Goal: Information Seeking & Learning: Learn about a topic

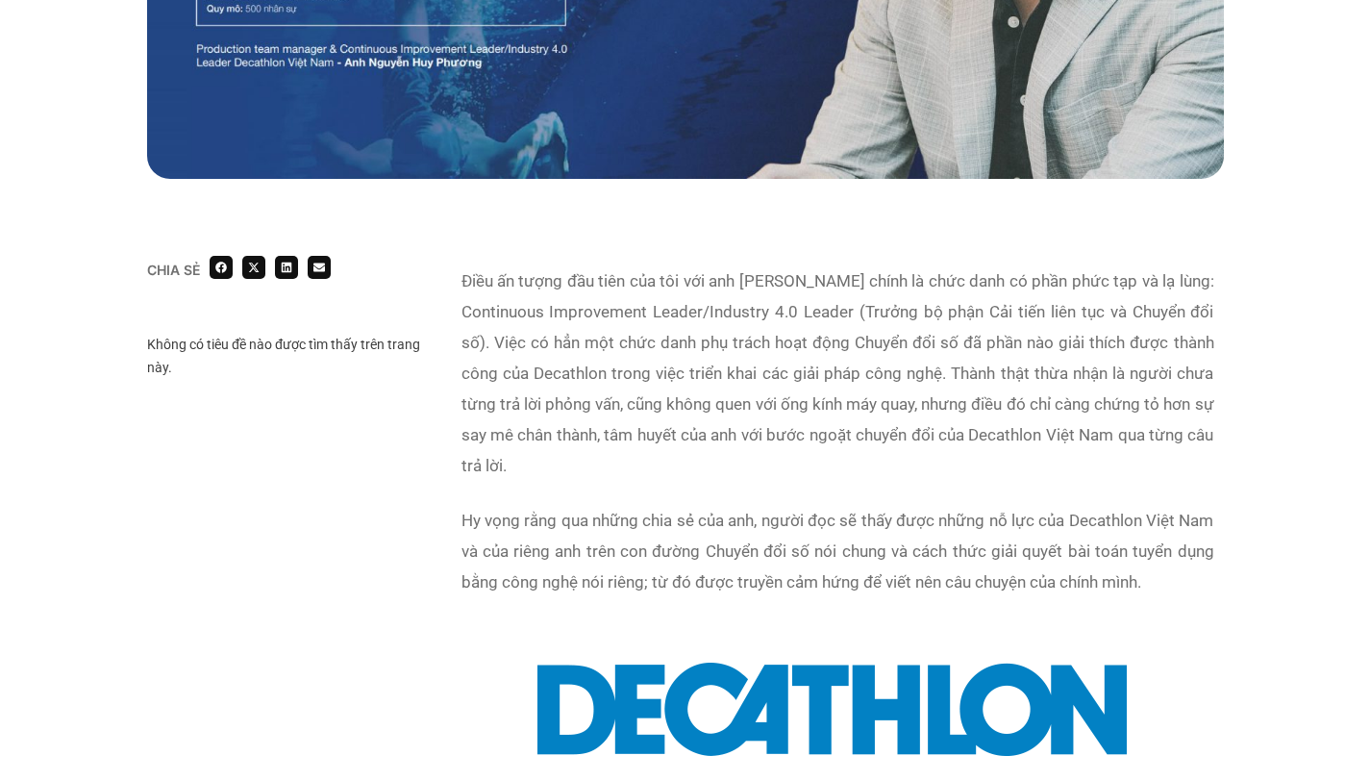
scroll to position [1424, 0]
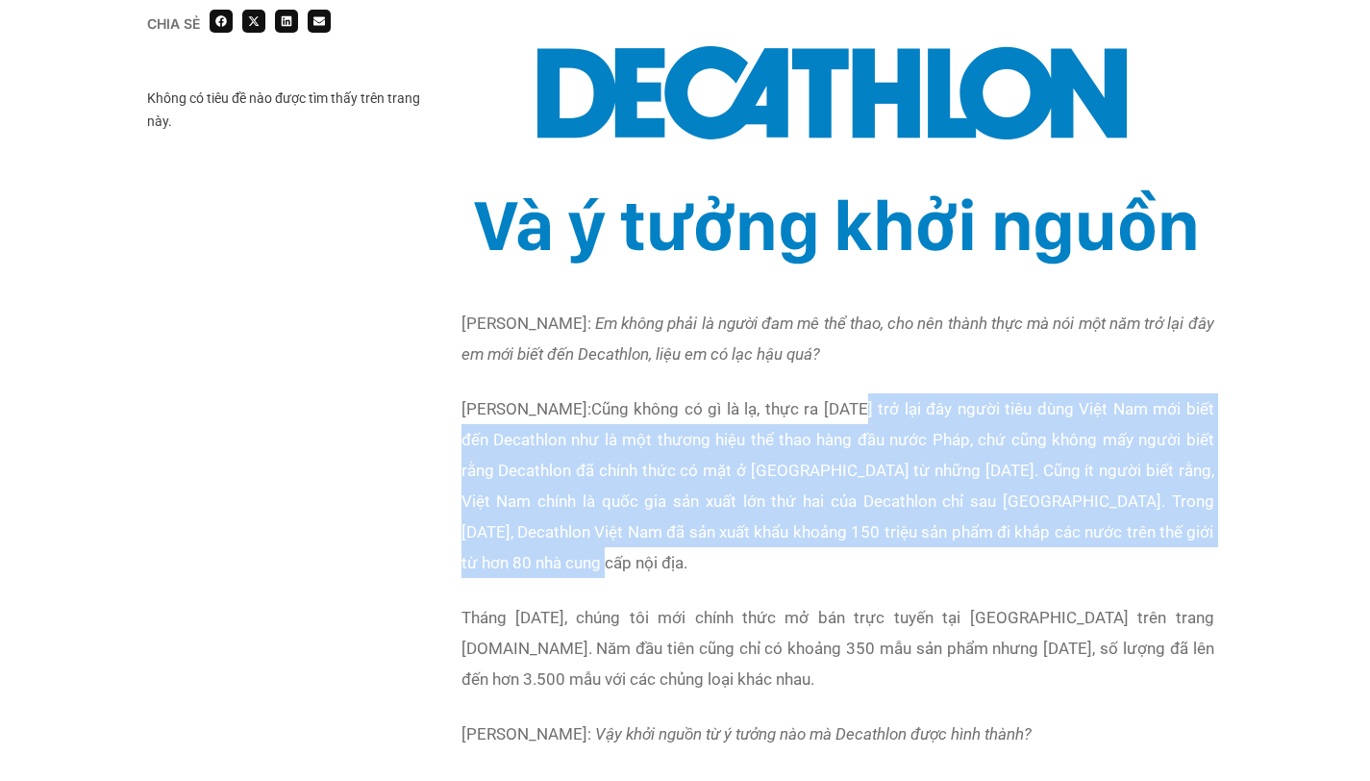
drag, startPoint x: 929, startPoint y: 407, endPoint x: 920, endPoint y: 563, distance: 156.0
click at [920, 563] on p "[PERSON_NAME]: Cũng không có gì là lạ, thực ra [DATE] trở lại đây người tiêu dù…" at bounding box center [838, 485] width 753 height 185
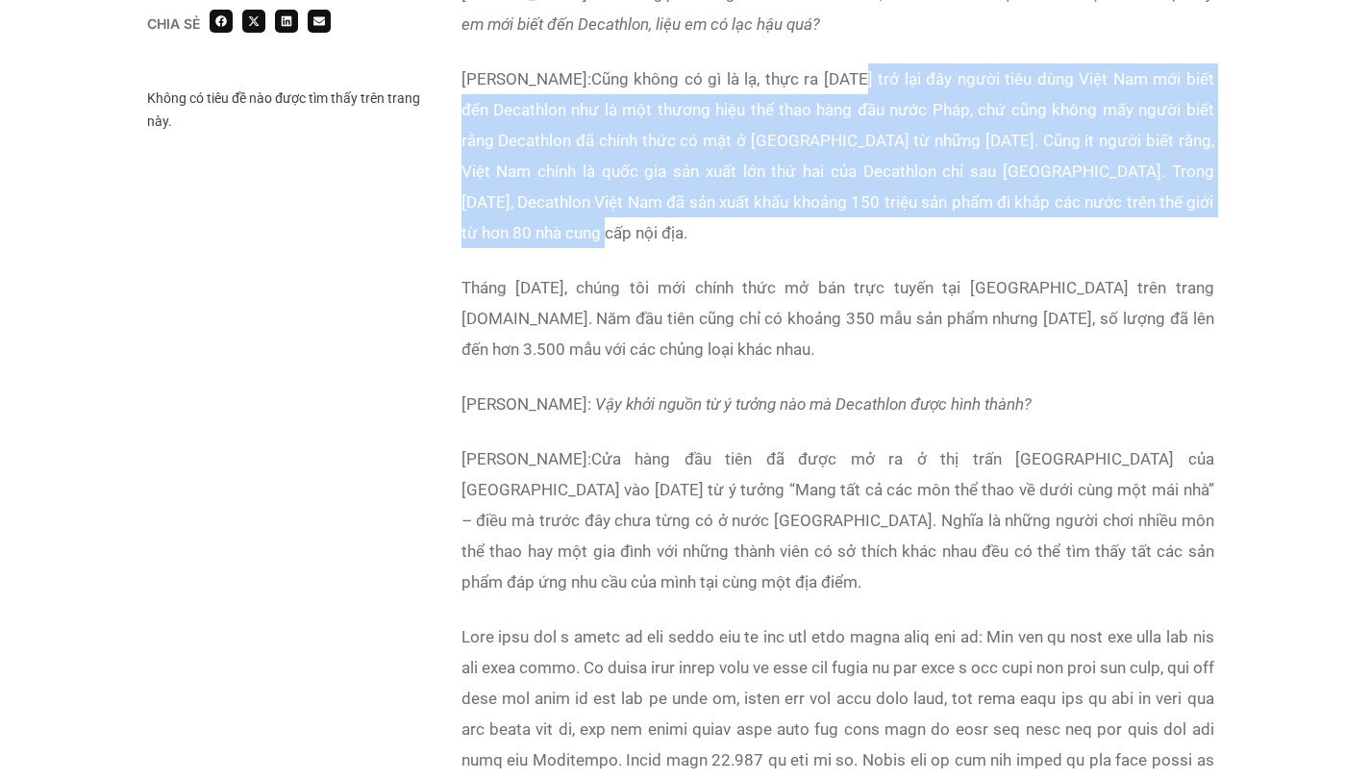
scroll to position [1792, 0]
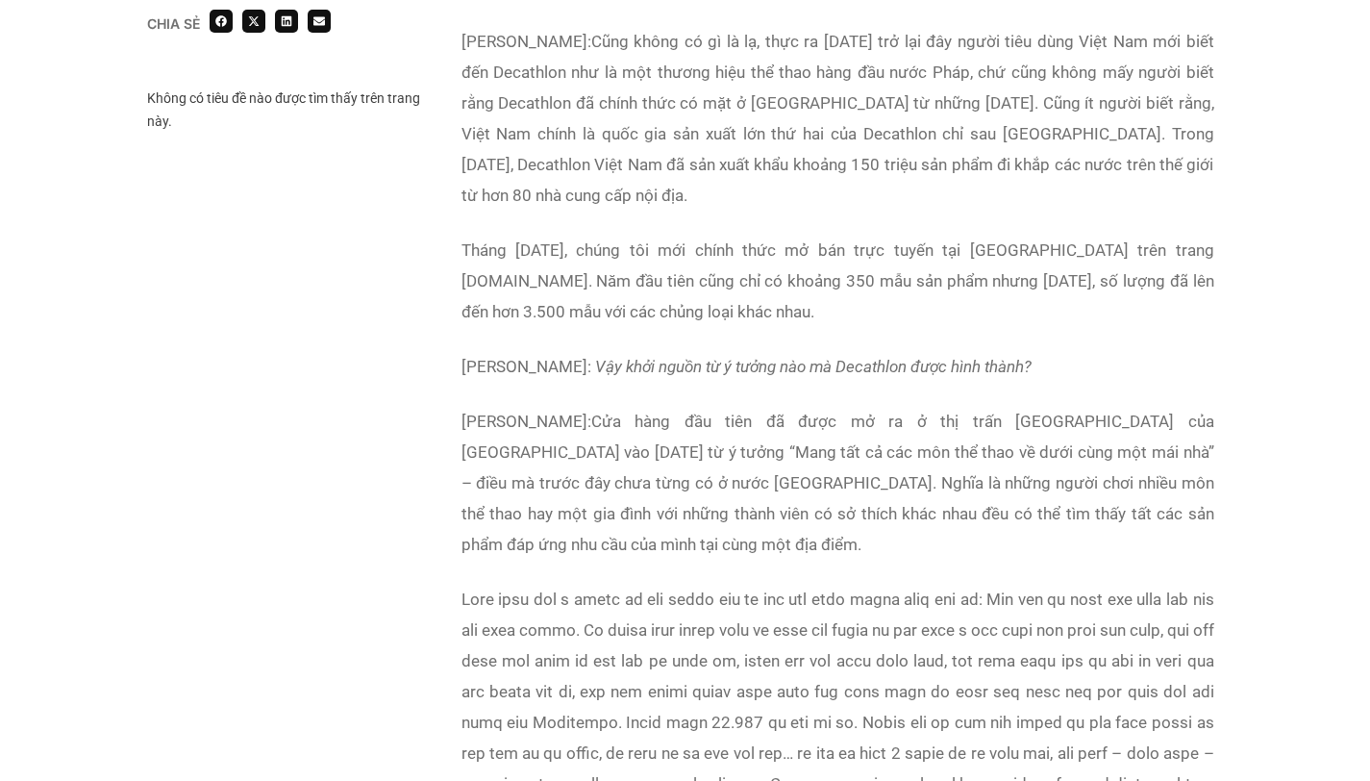
click at [929, 637] on p at bounding box center [838, 707] width 753 height 246
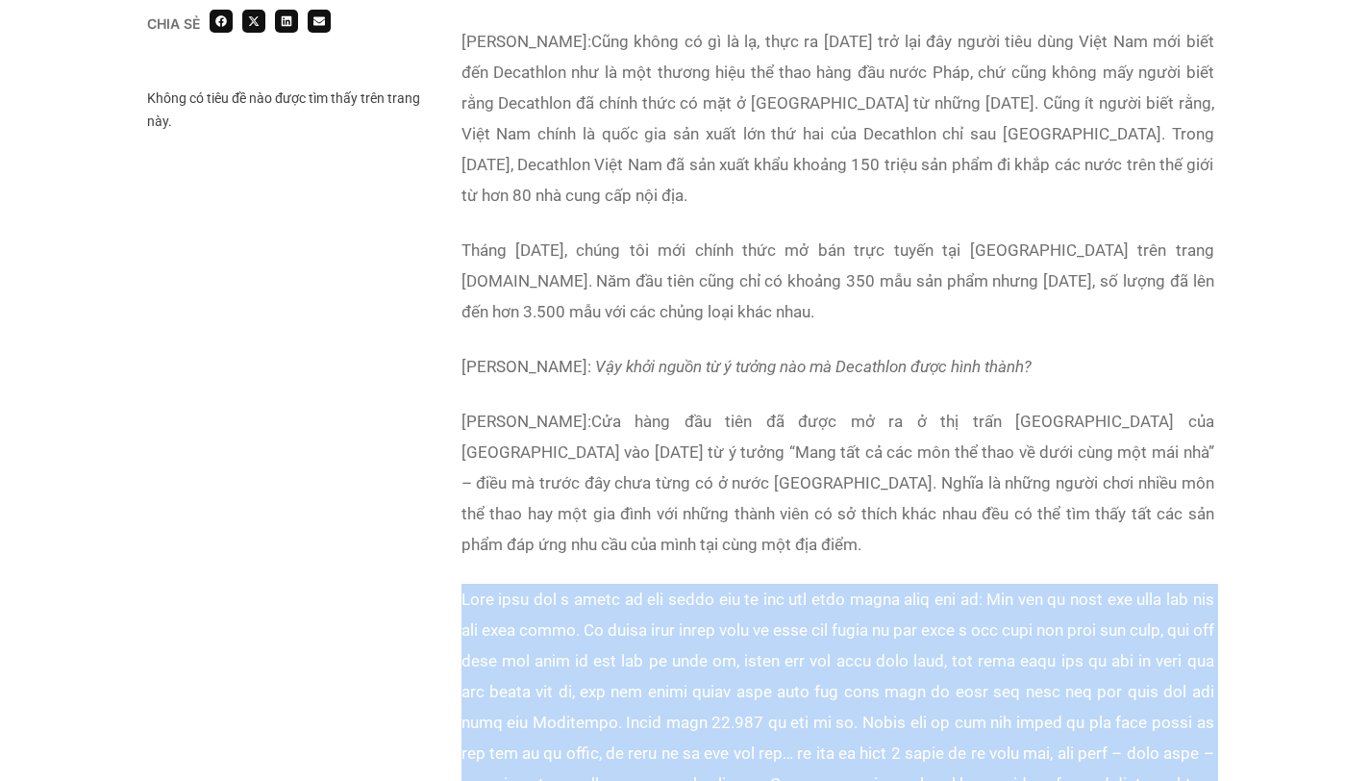
click at [929, 637] on p at bounding box center [838, 707] width 753 height 246
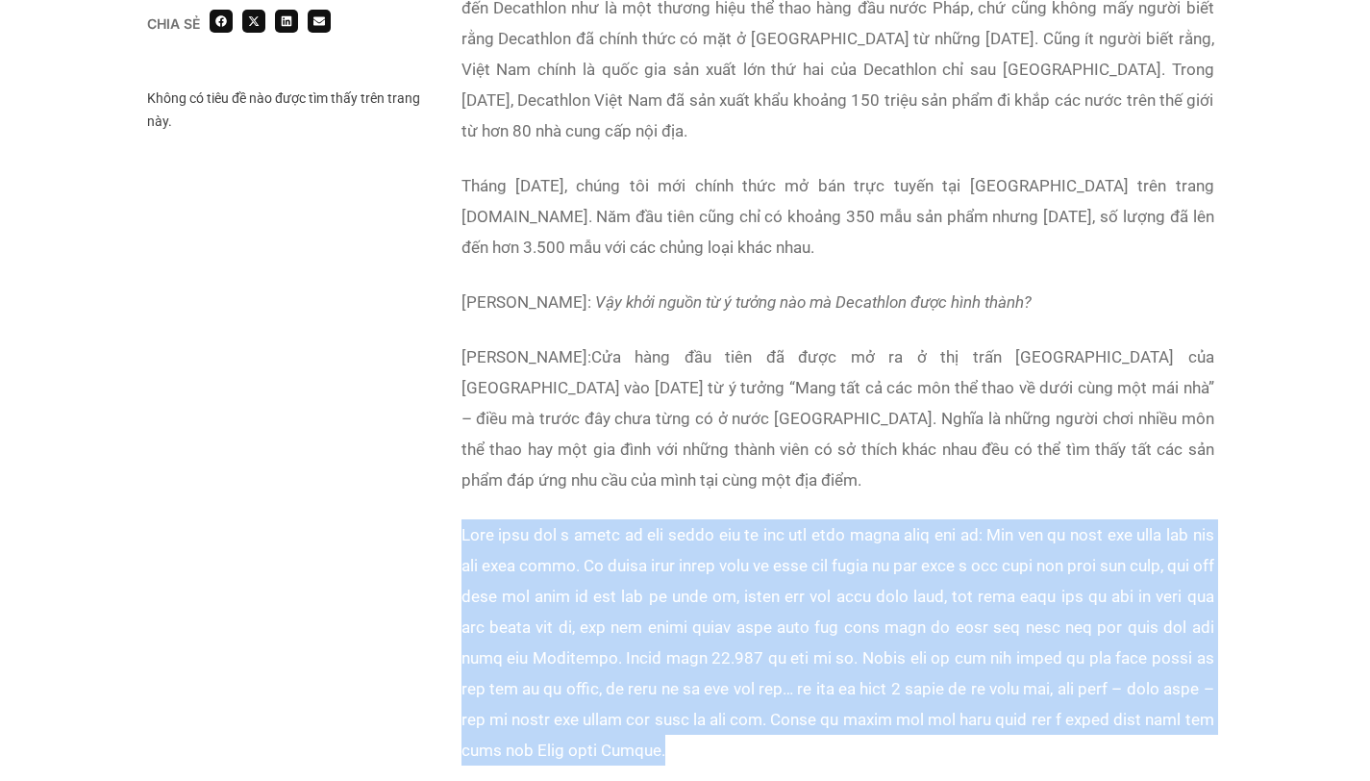
scroll to position [1990, 0]
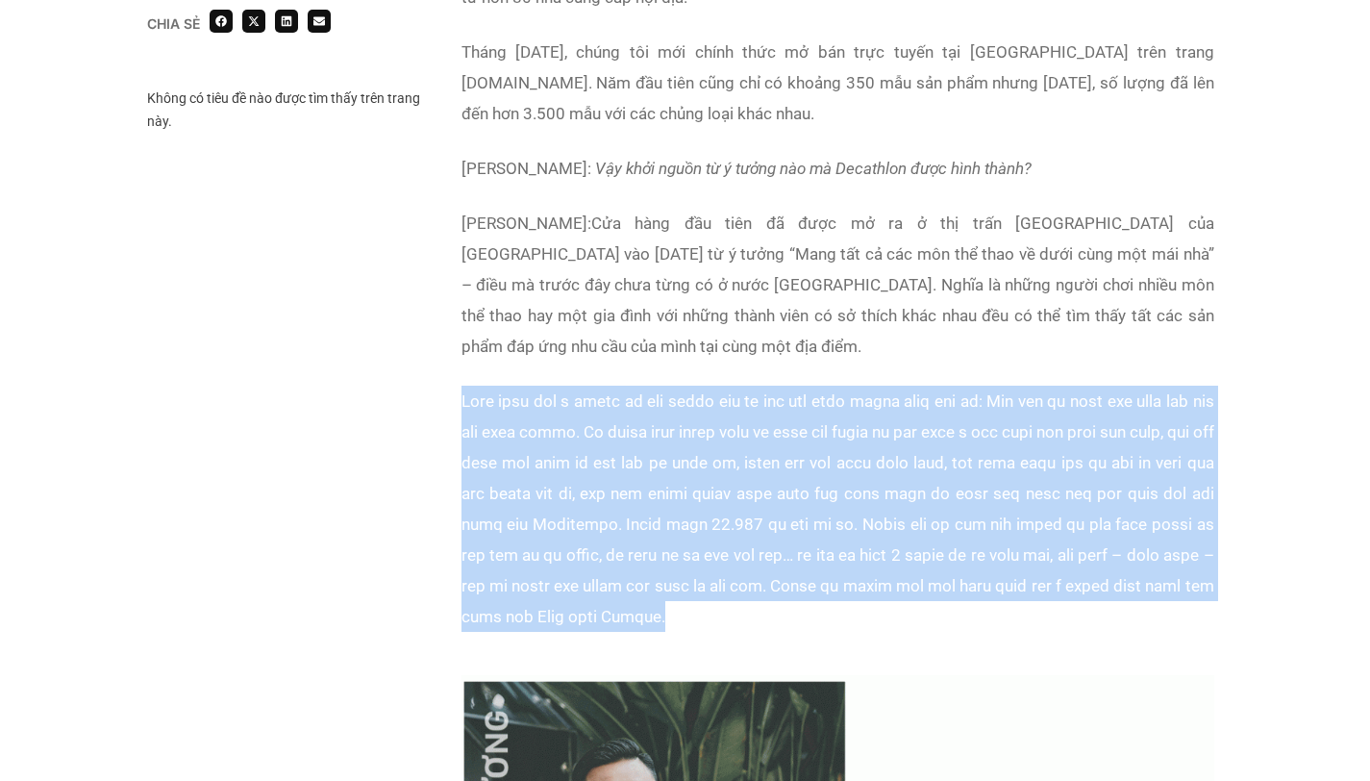
click at [875, 480] on p at bounding box center [838, 509] width 753 height 246
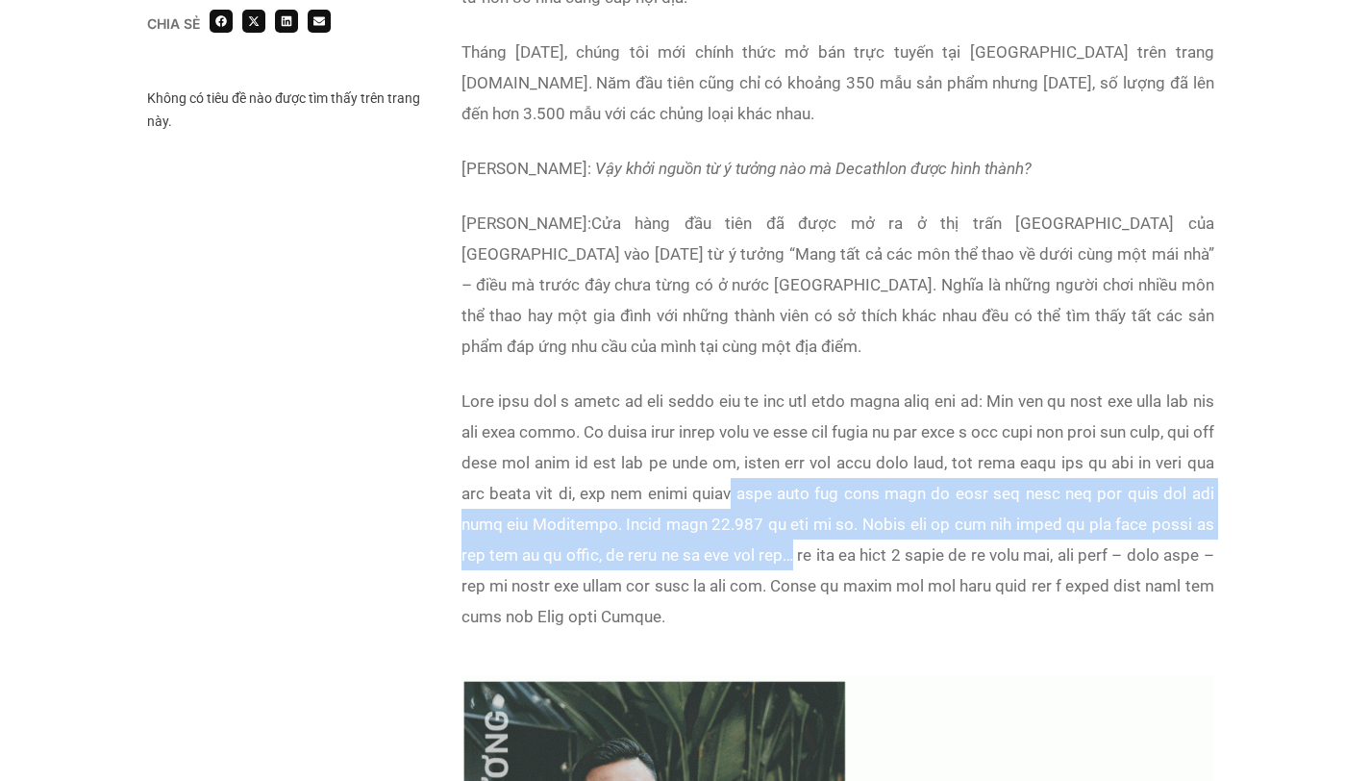
drag, startPoint x: 875, startPoint y: 480, endPoint x: 882, endPoint y: 561, distance: 81.1
click at [882, 560] on p at bounding box center [838, 509] width 753 height 246
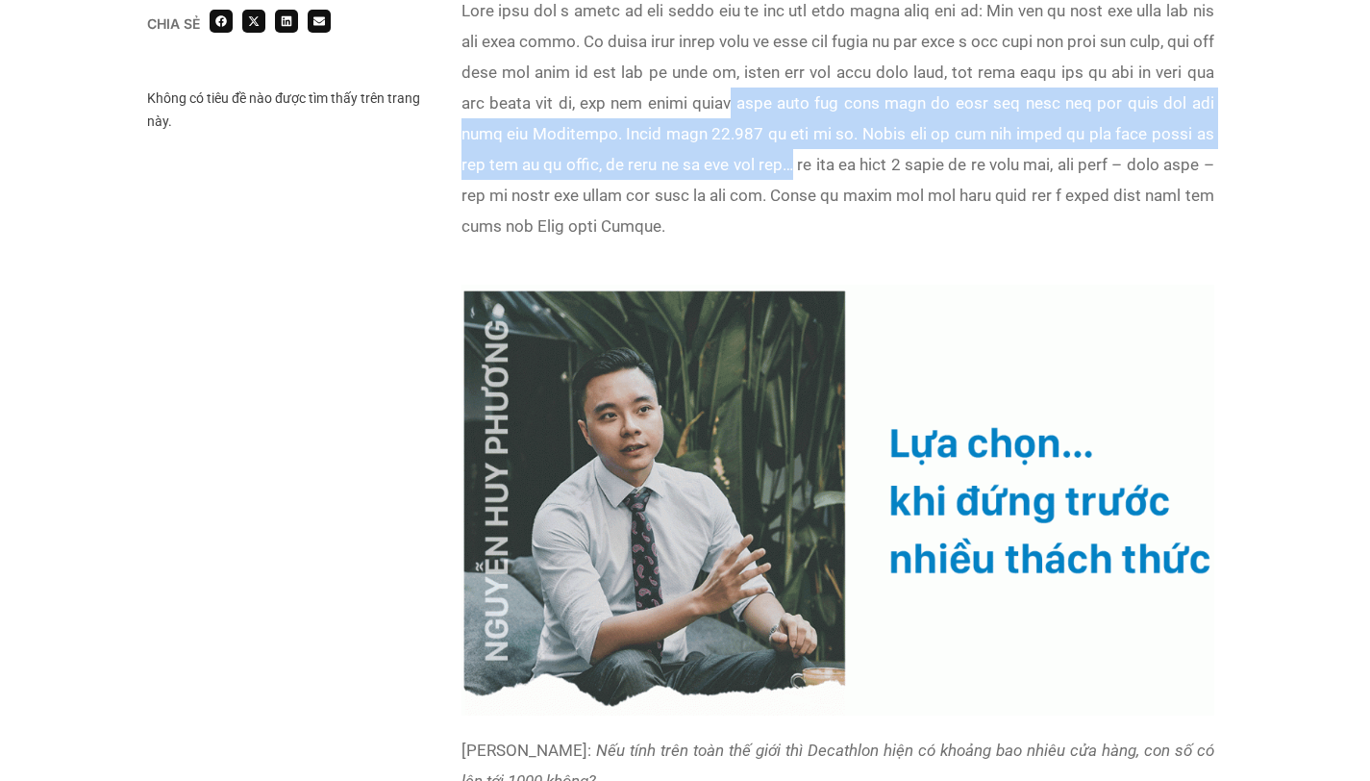
scroll to position [2635, 0]
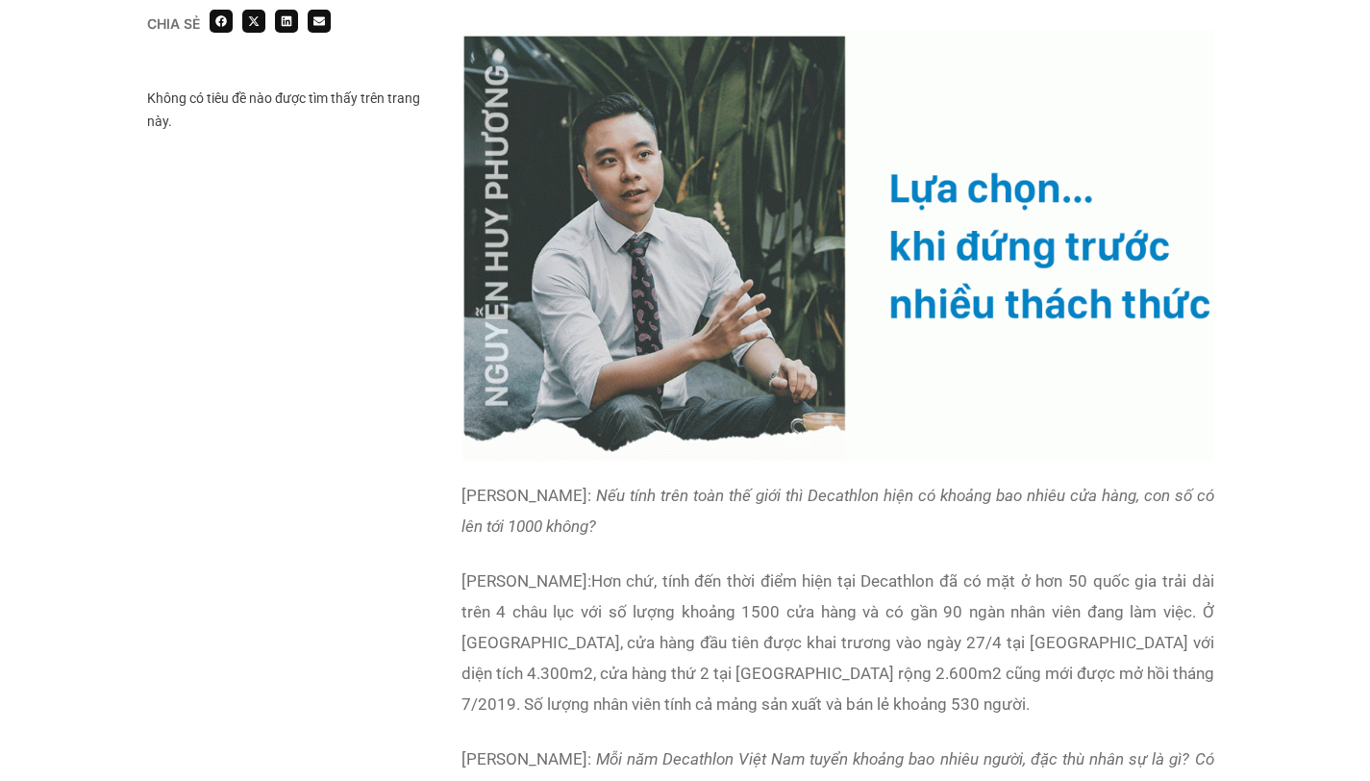
click at [903, 521] on p "[GEOGRAPHIC_DATA]: Nếu tính trên toàn thế giới thì Decathlon hiện có khoảng bao…" at bounding box center [838, 511] width 753 height 62
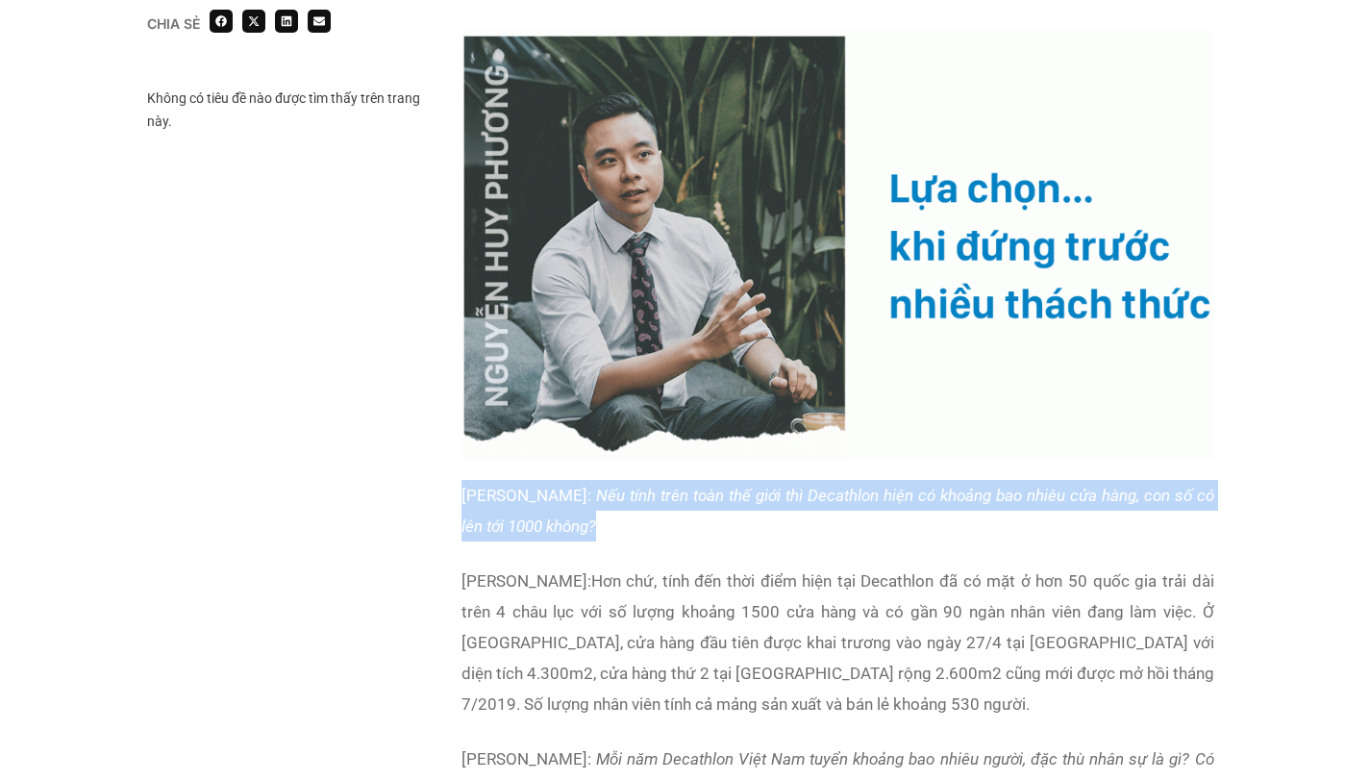
click at [903, 521] on p "[GEOGRAPHIC_DATA]: Nếu tính trên toàn thế giới thì Decathlon hiện có khoảng bao…" at bounding box center [838, 511] width 753 height 62
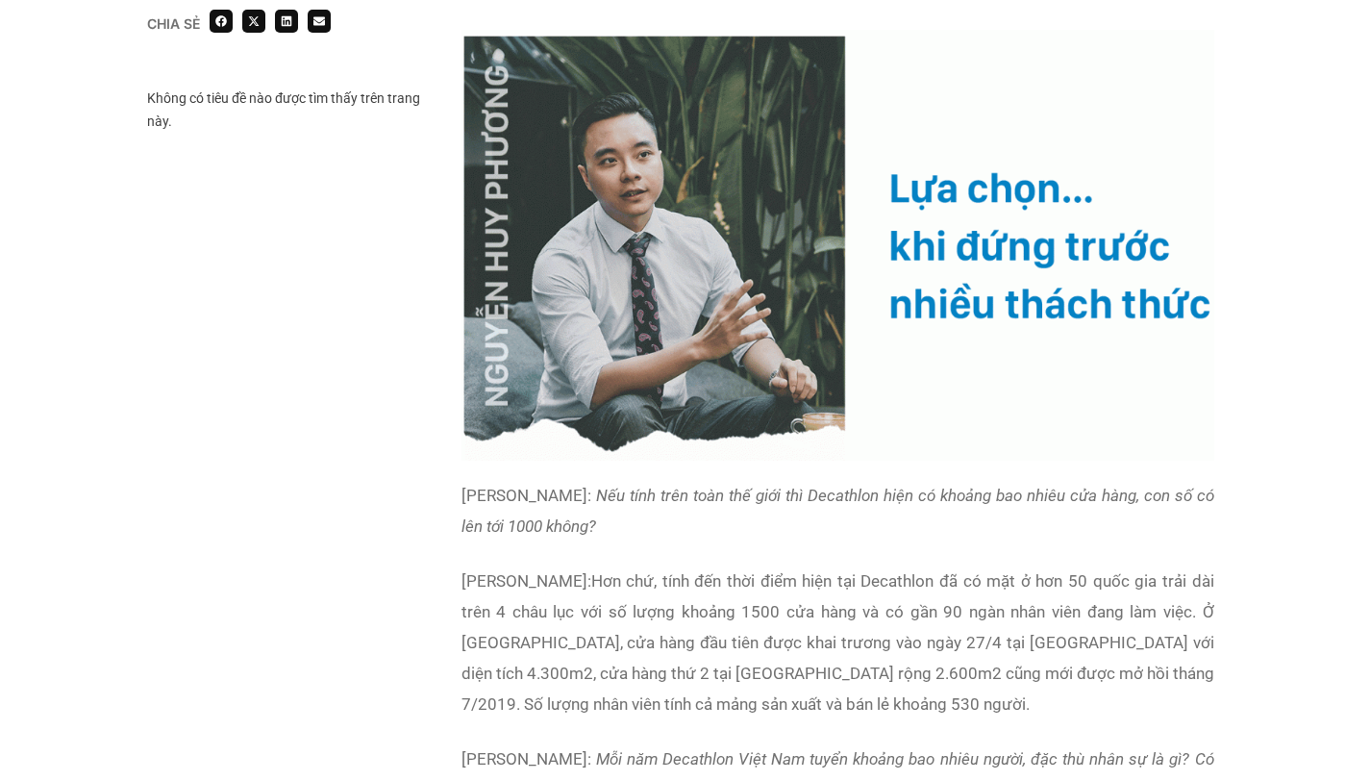
click at [915, 595] on p "Anh [PERSON_NAME]: Hơn chứ, tính đến thời điểm hiện tại Decathlon đã có mặt ở h…" at bounding box center [838, 642] width 753 height 154
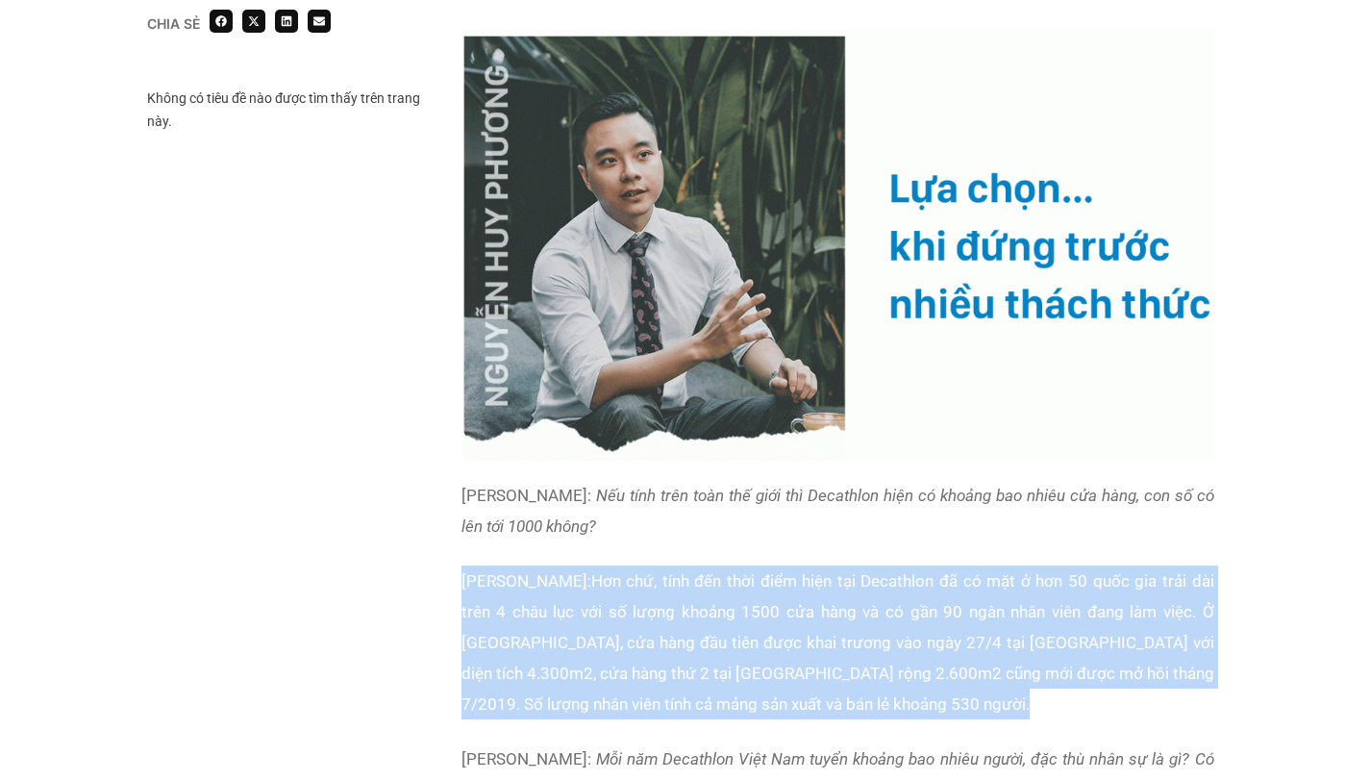
click at [915, 595] on p "Anh [PERSON_NAME]: Hơn chứ, tính đến thời điểm hiện tại Decathlon đã có mặt ở h…" at bounding box center [838, 642] width 753 height 154
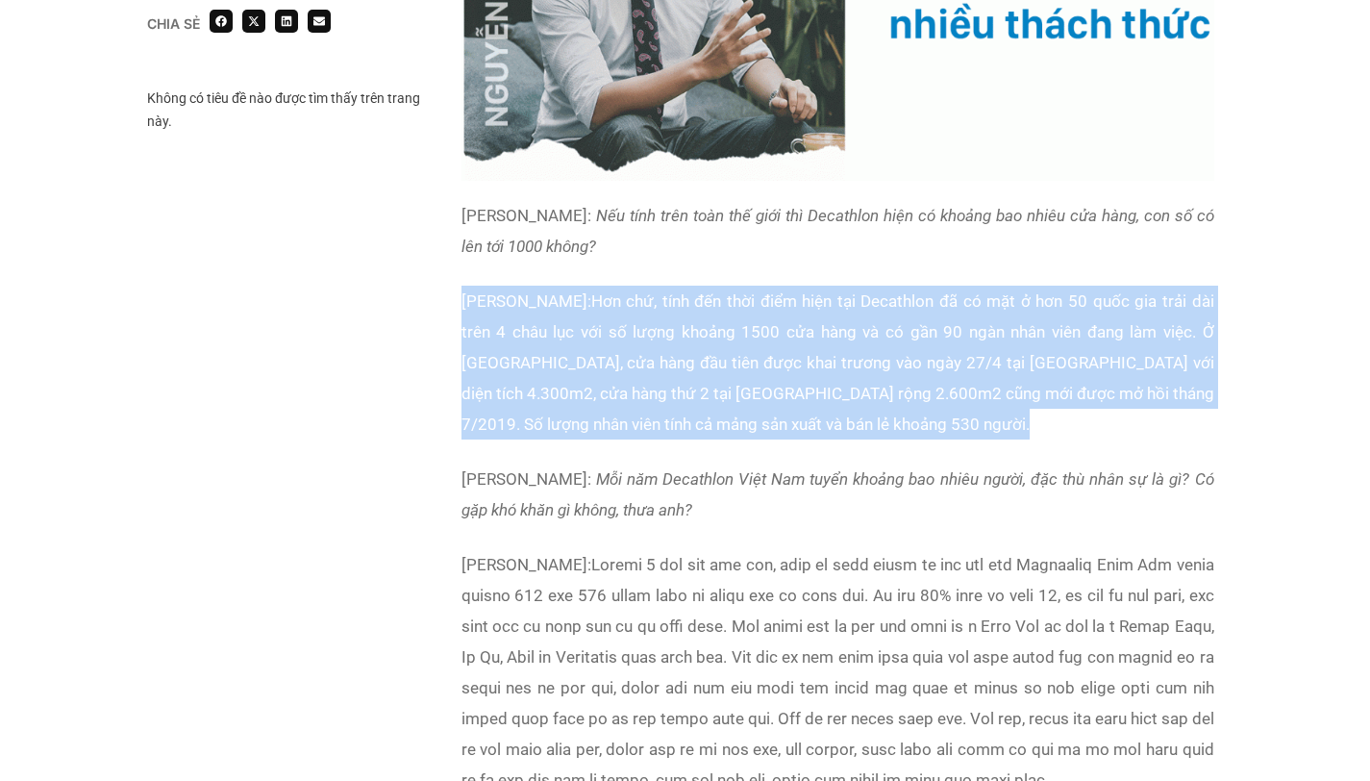
scroll to position [2918, 0]
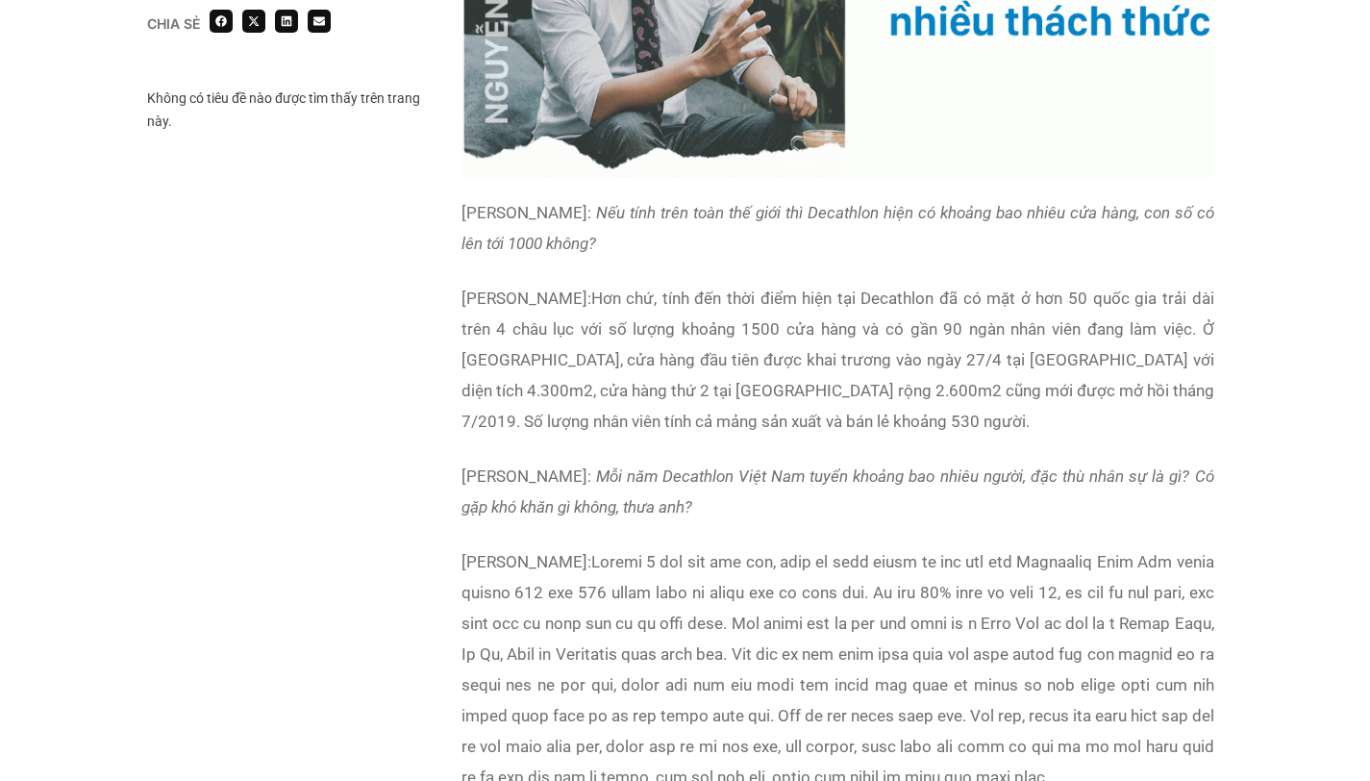
click at [915, 595] on p "[PERSON_NAME]:" at bounding box center [838, 669] width 753 height 246
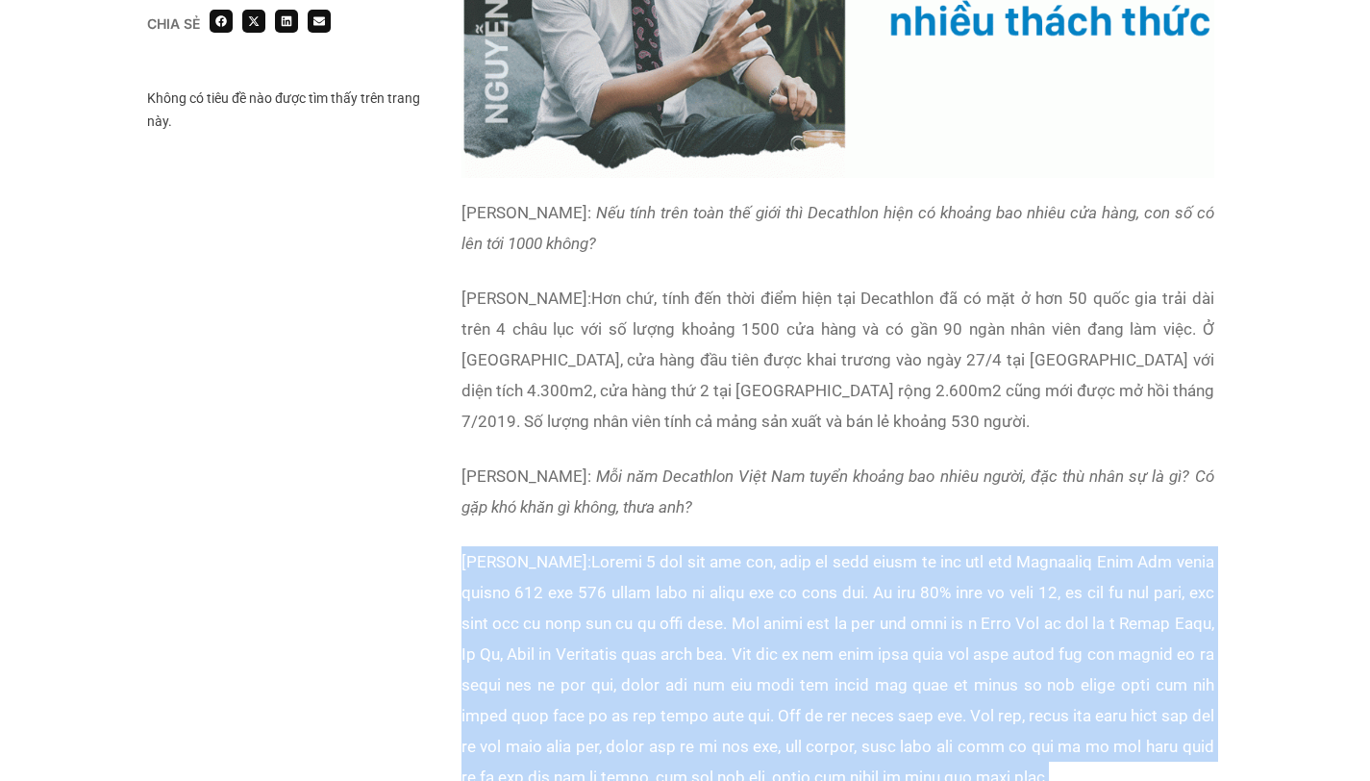
click at [915, 595] on p "[PERSON_NAME]:" at bounding box center [838, 669] width 753 height 246
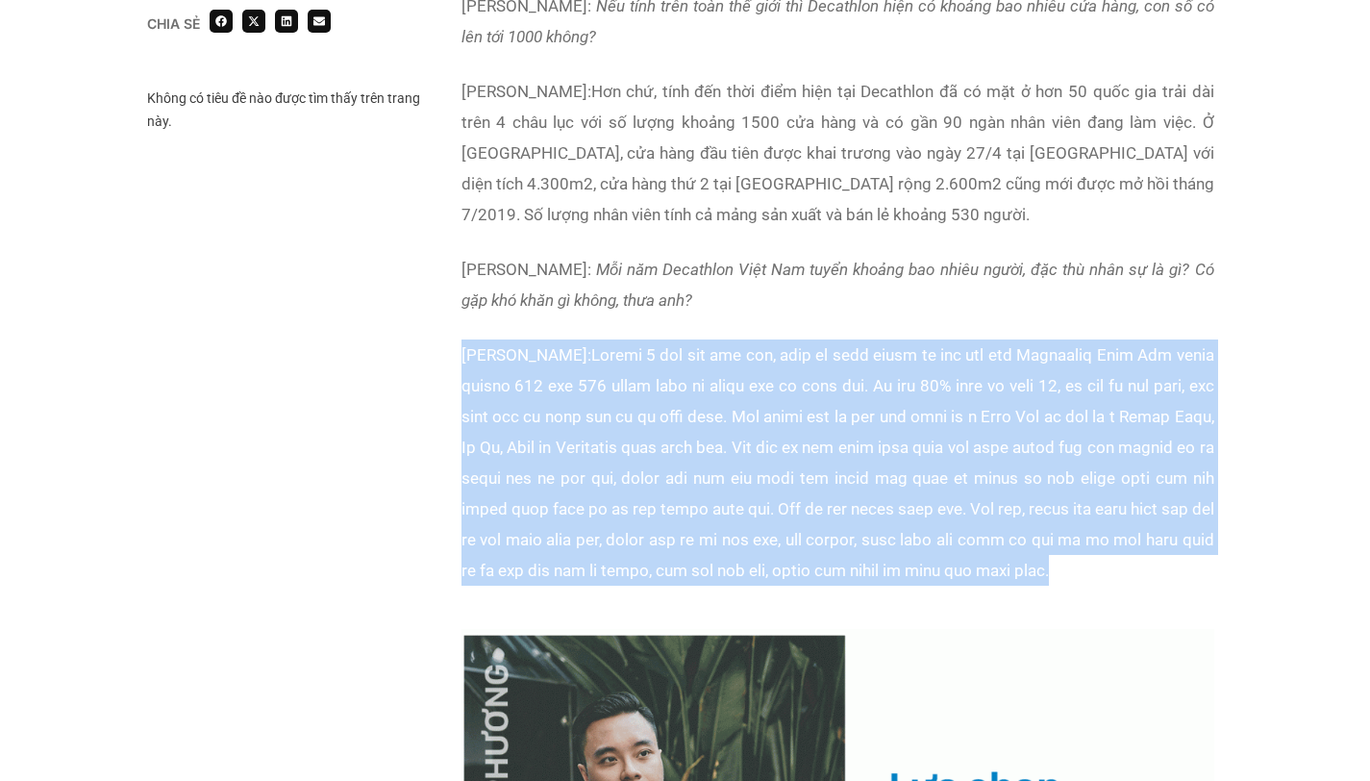
scroll to position [3154, 0]
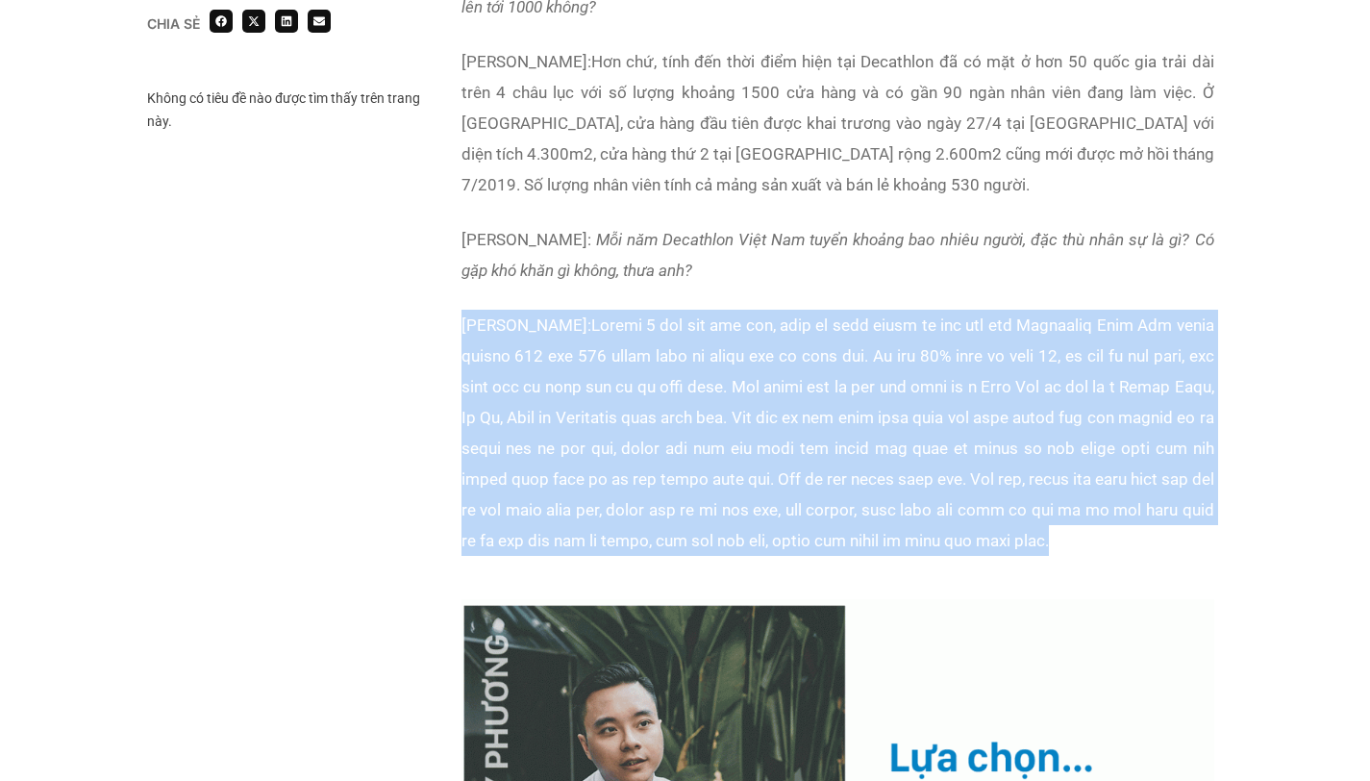
click at [709, 444] on p "[PERSON_NAME]:" at bounding box center [838, 433] width 753 height 246
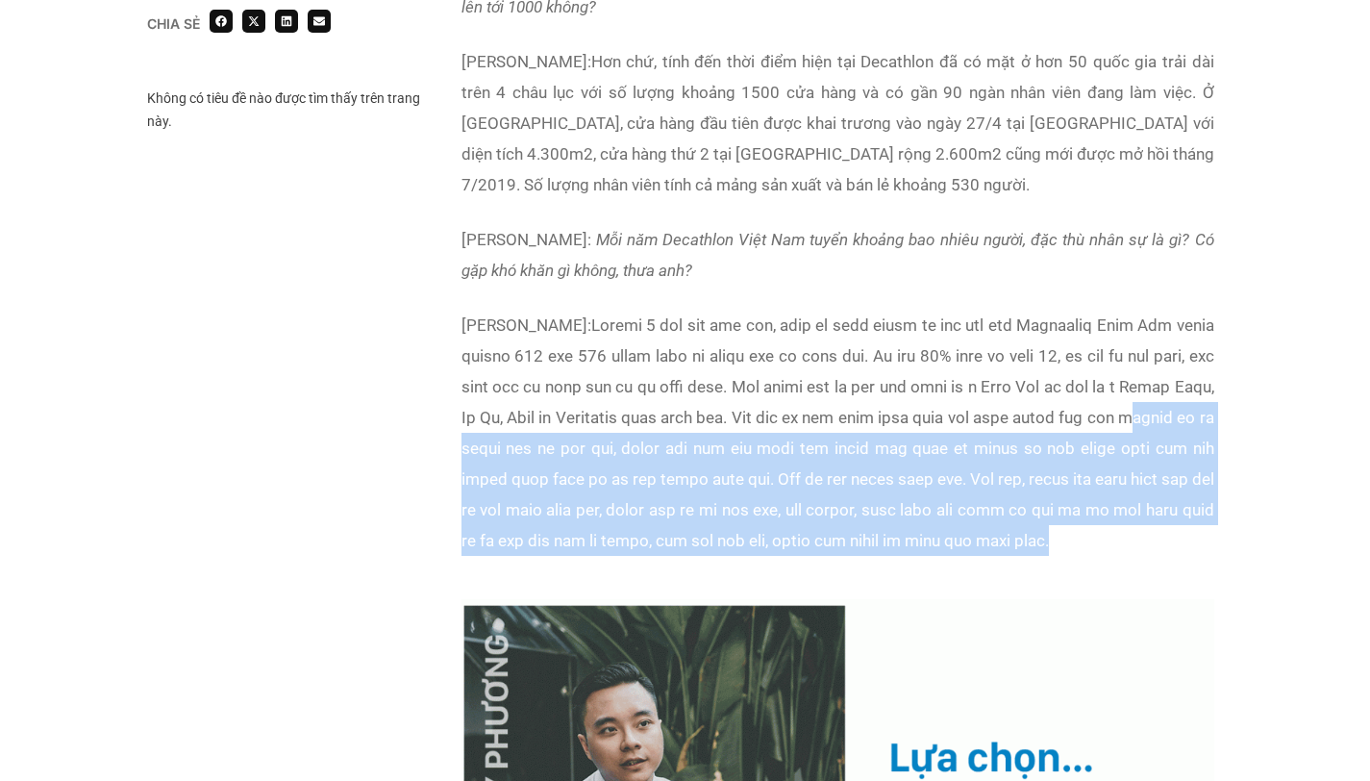
drag, startPoint x: 709, startPoint y: 444, endPoint x: 732, endPoint y: 583, distance: 140.4
click at [732, 556] on p "[PERSON_NAME]:" at bounding box center [838, 433] width 753 height 246
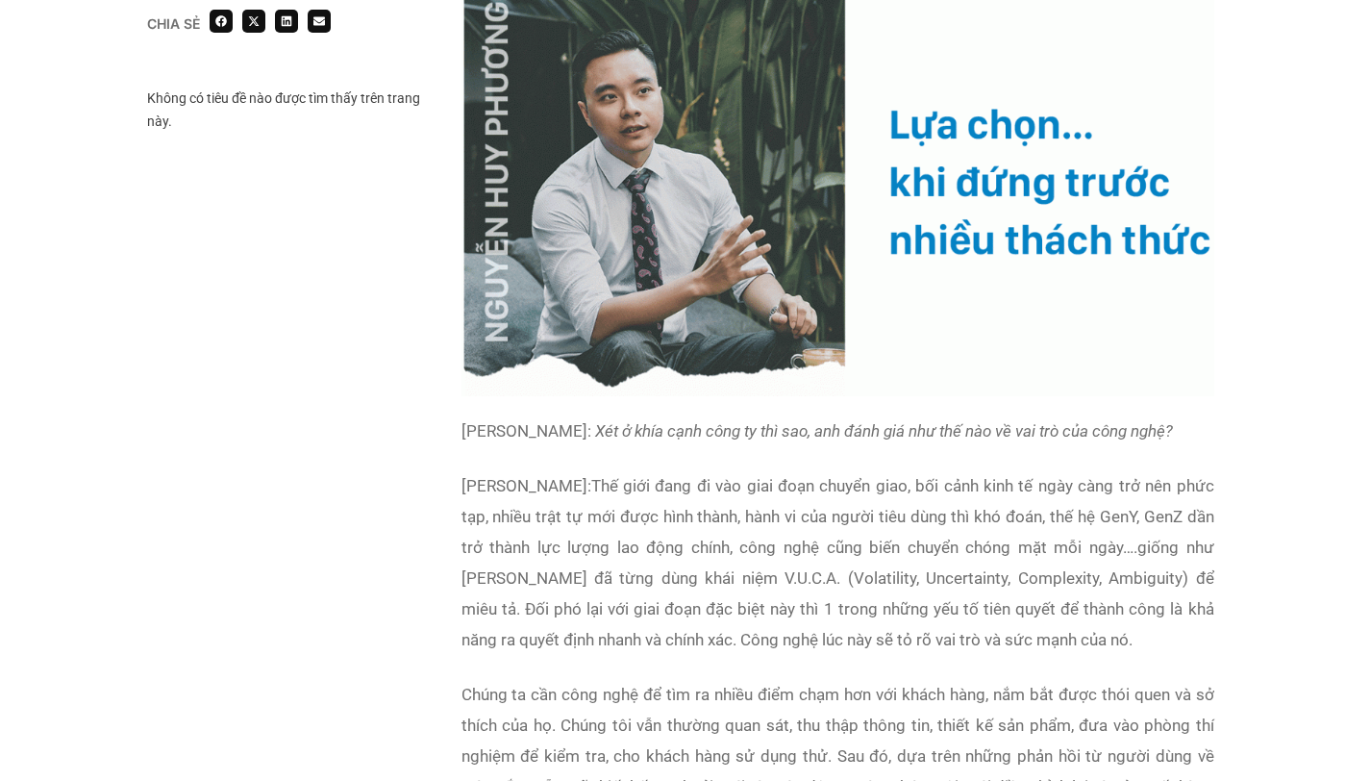
scroll to position [3790, 0]
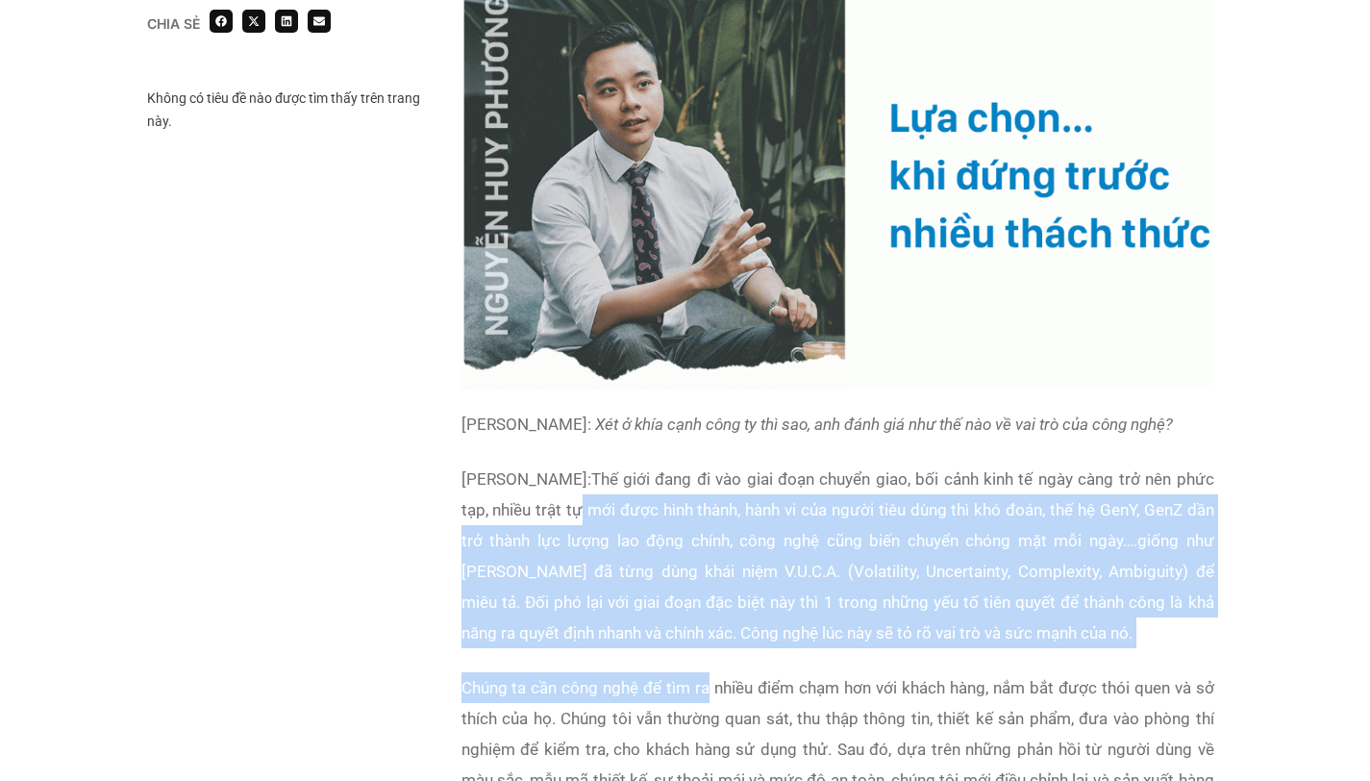
drag, startPoint x: 648, startPoint y: 552, endPoint x: 709, endPoint y: 685, distance: 145.9
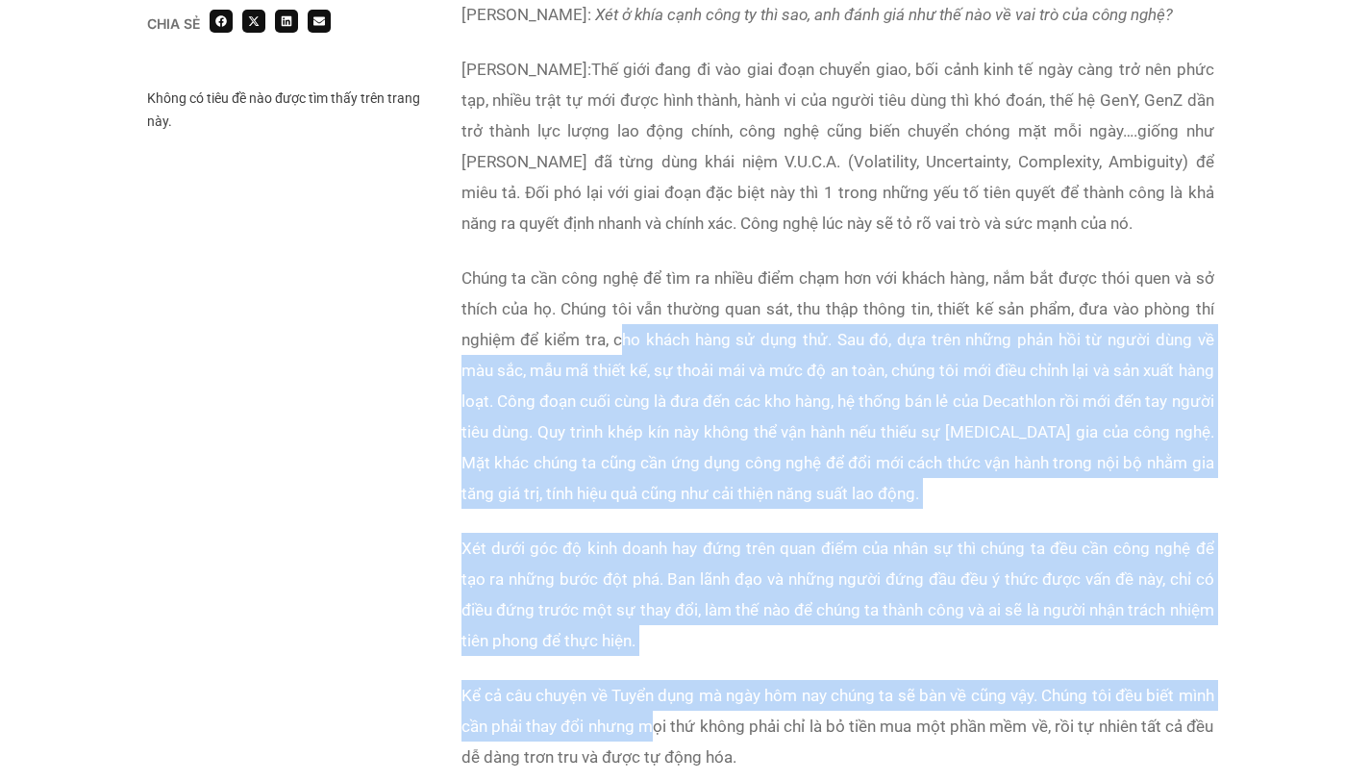
drag, startPoint x: 620, startPoint y: 429, endPoint x: 693, endPoint y: 780, distance: 358.6
click at [693, 780] on div "Vân Anh: Xét ở khía cạnh công ty thì sao, anh đánh giá như thế nào về vai trò c…" at bounding box center [838, 397] width 753 height 797
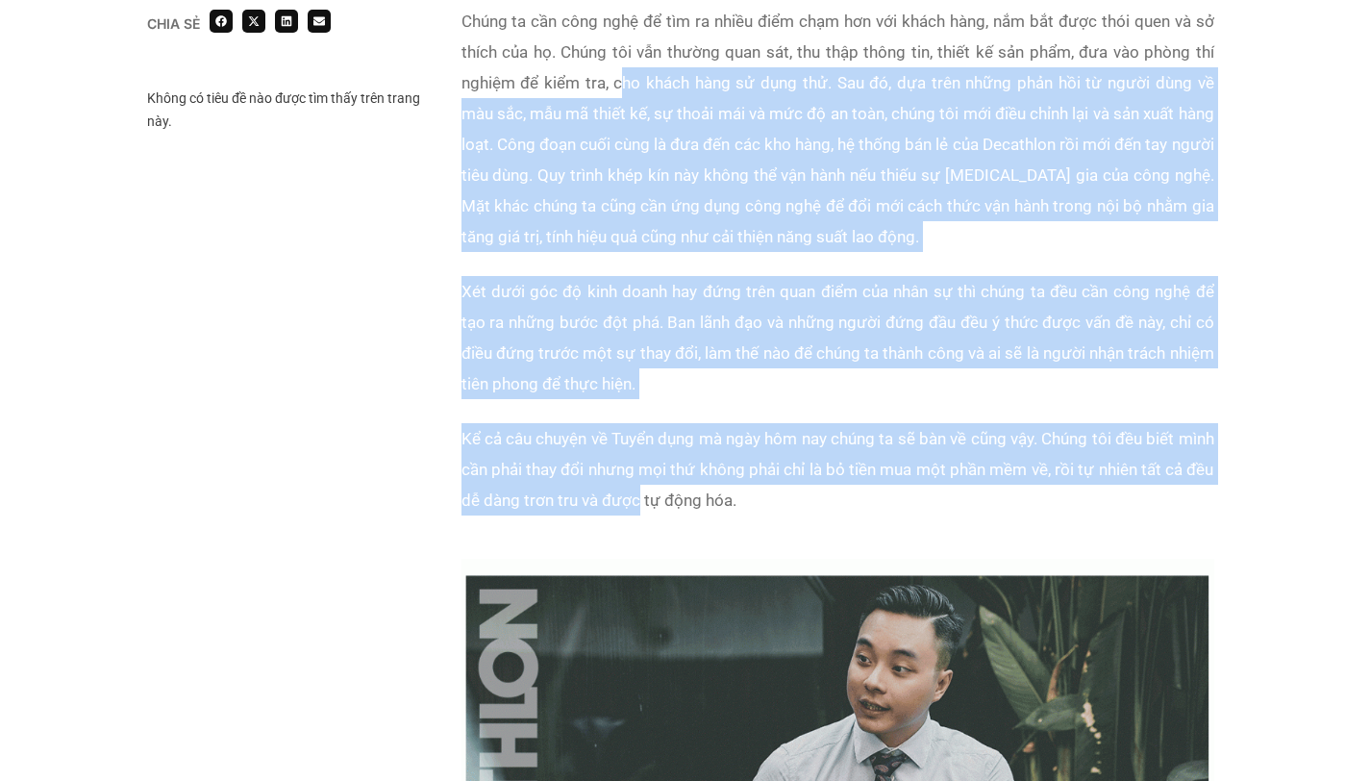
scroll to position [4597, 0]
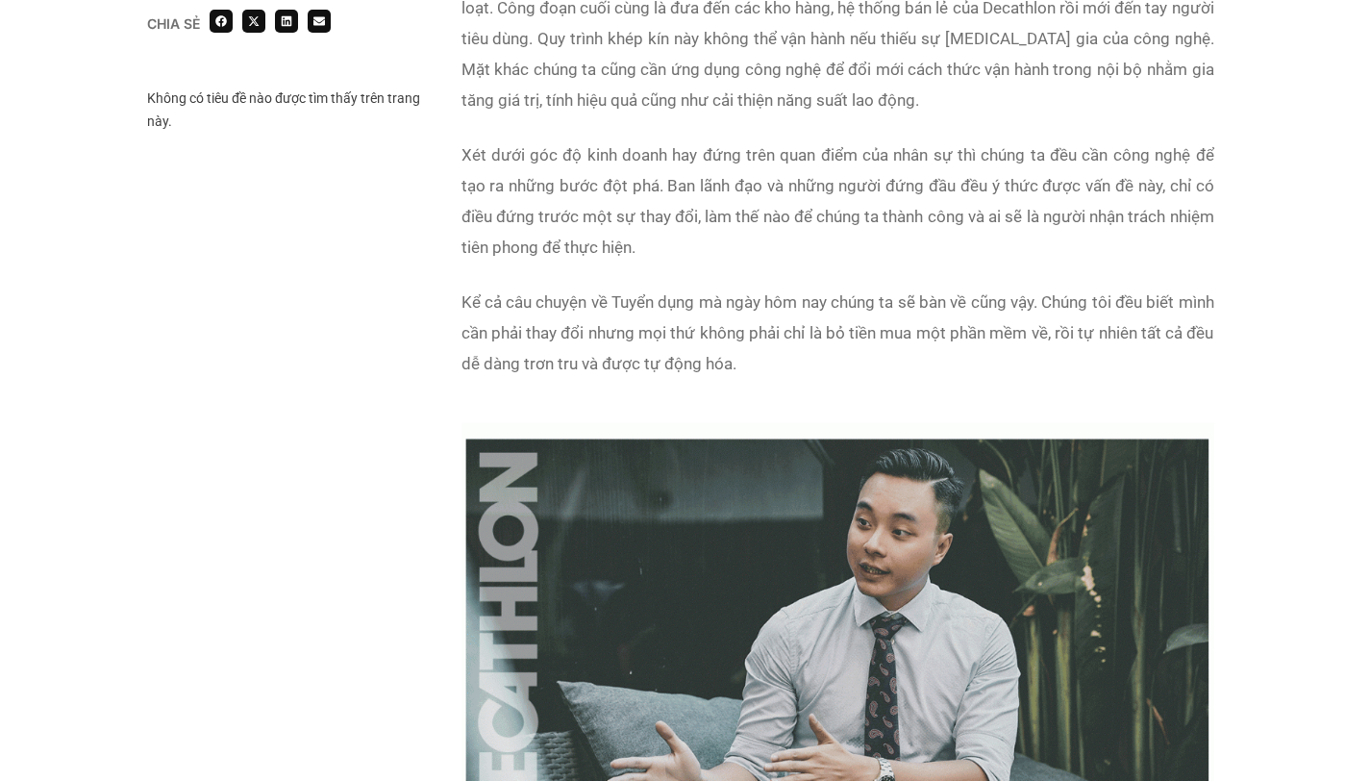
click at [795, 379] on p "Kể cả câu chuyện về Tuyển dụng mà ngày hôm nay chúng ta sẽ bàn về cũng vậy. Chú…" at bounding box center [838, 333] width 753 height 92
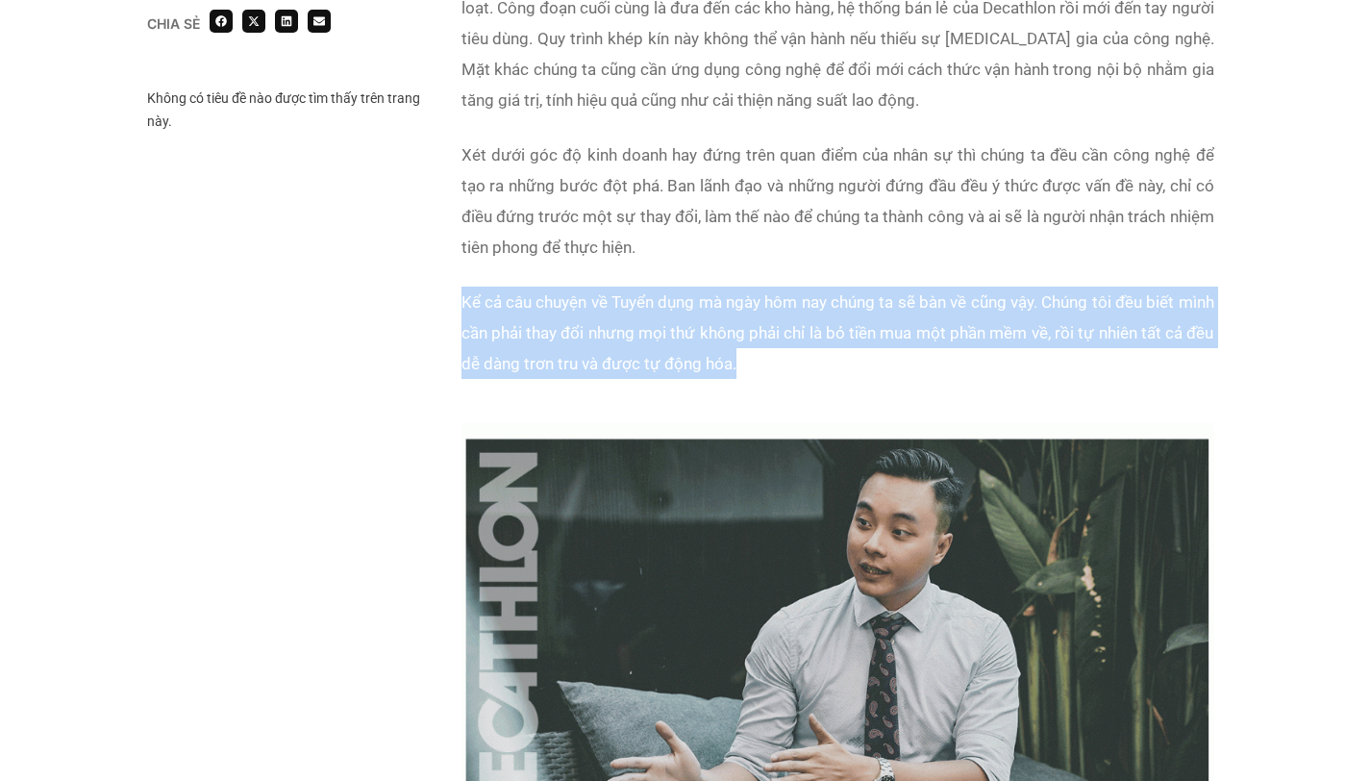
click at [795, 379] on p "Kể cả câu chuyện về Tuyển dụng mà ngày hôm nay chúng ta sẽ bàn về cũng vậy. Chú…" at bounding box center [838, 333] width 753 height 92
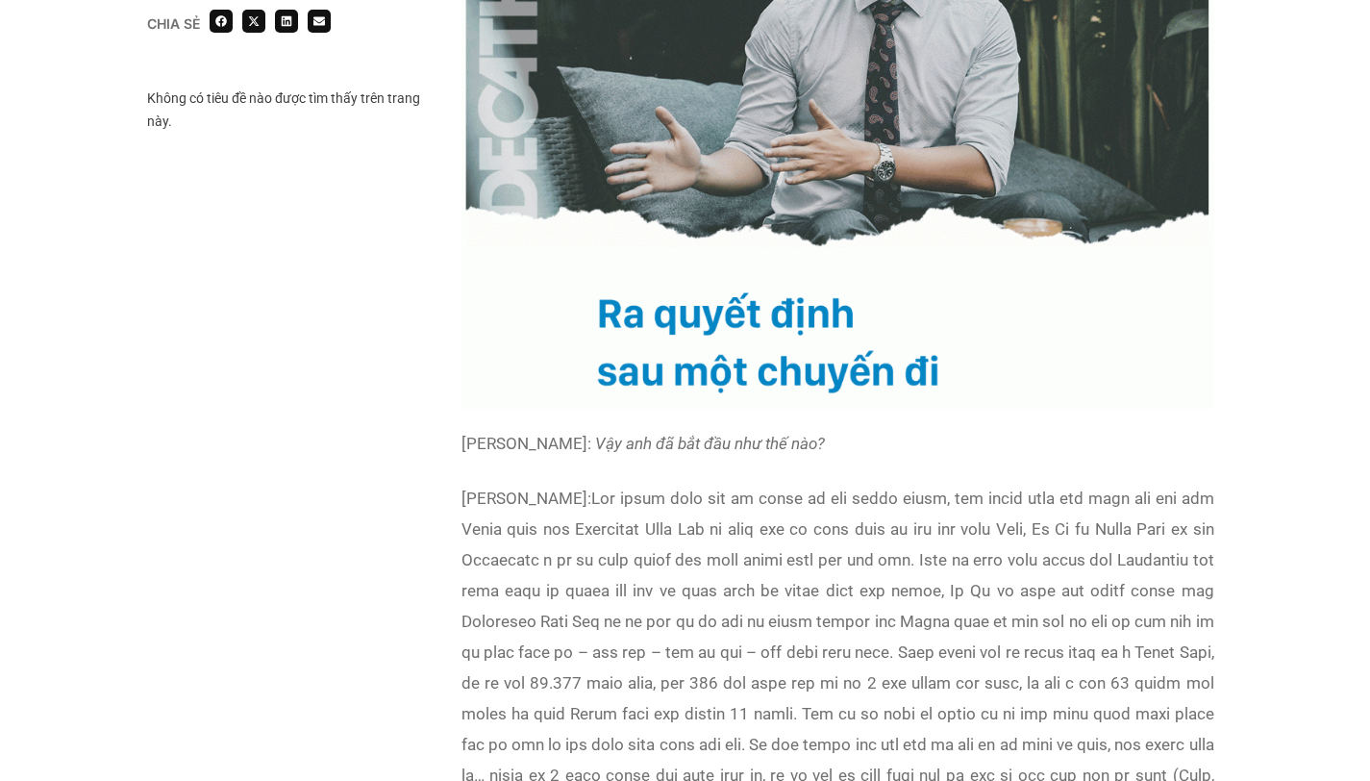
scroll to position [5467, 0]
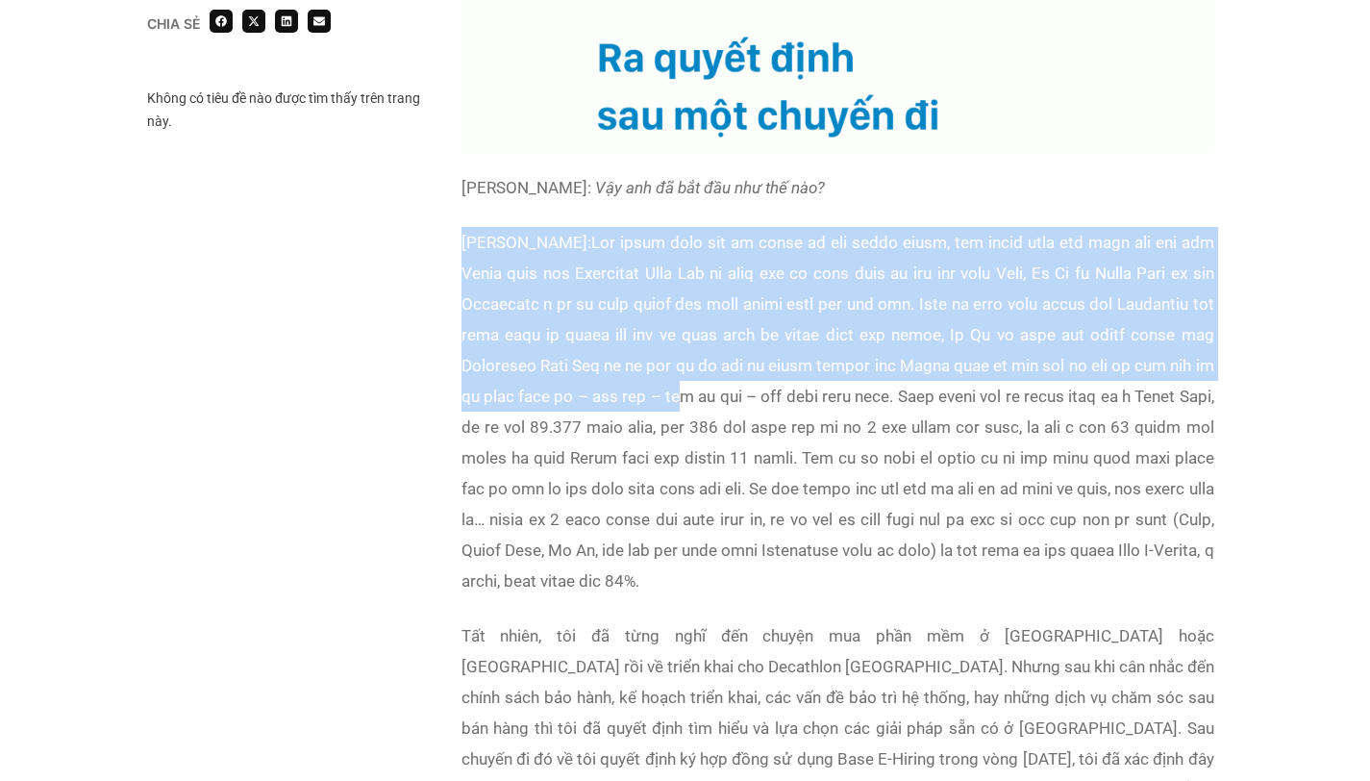
drag, startPoint x: 455, startPoint y: 268, endPoint x: 893, endPoint y: 437, distance: 469.7
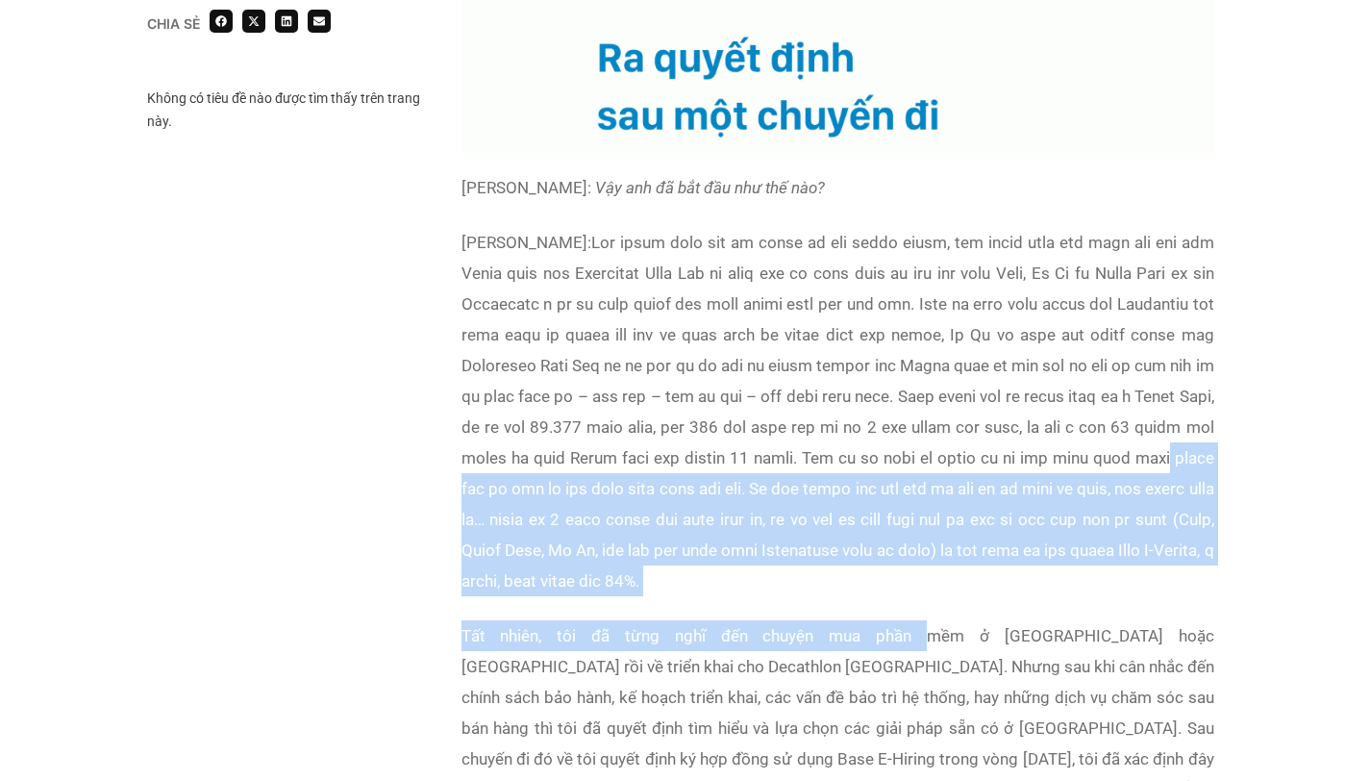
drag, startPoint x: 708, startPoint y: 574, endPoint x: 836, endPoint y: 653, distance: 150.3
click at [810, 596] on p "[PERSON_NAME]:" at bounding box center [838, 411] width 753 height 369
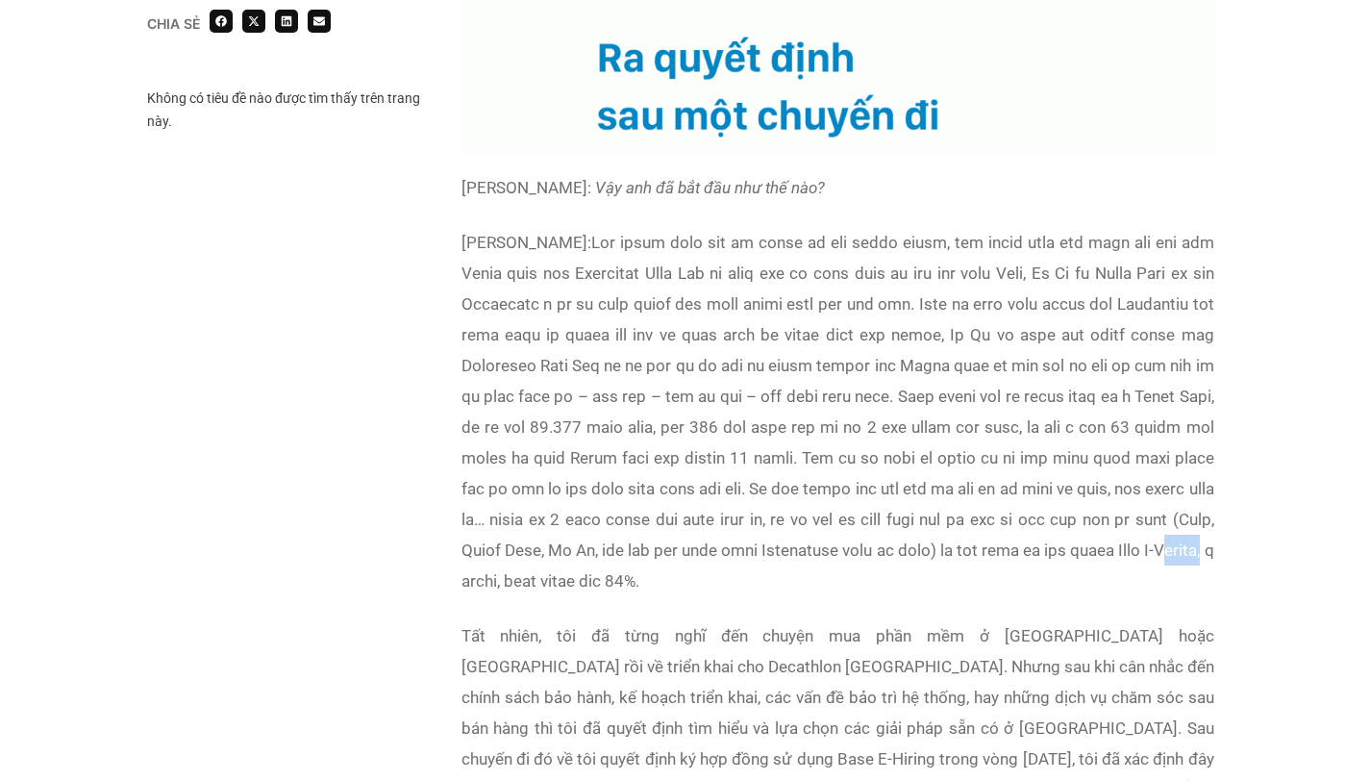
click at [810, 596] on p "[PERSON_NAME]:" at bounding box center [838, 411] width 753 height 369
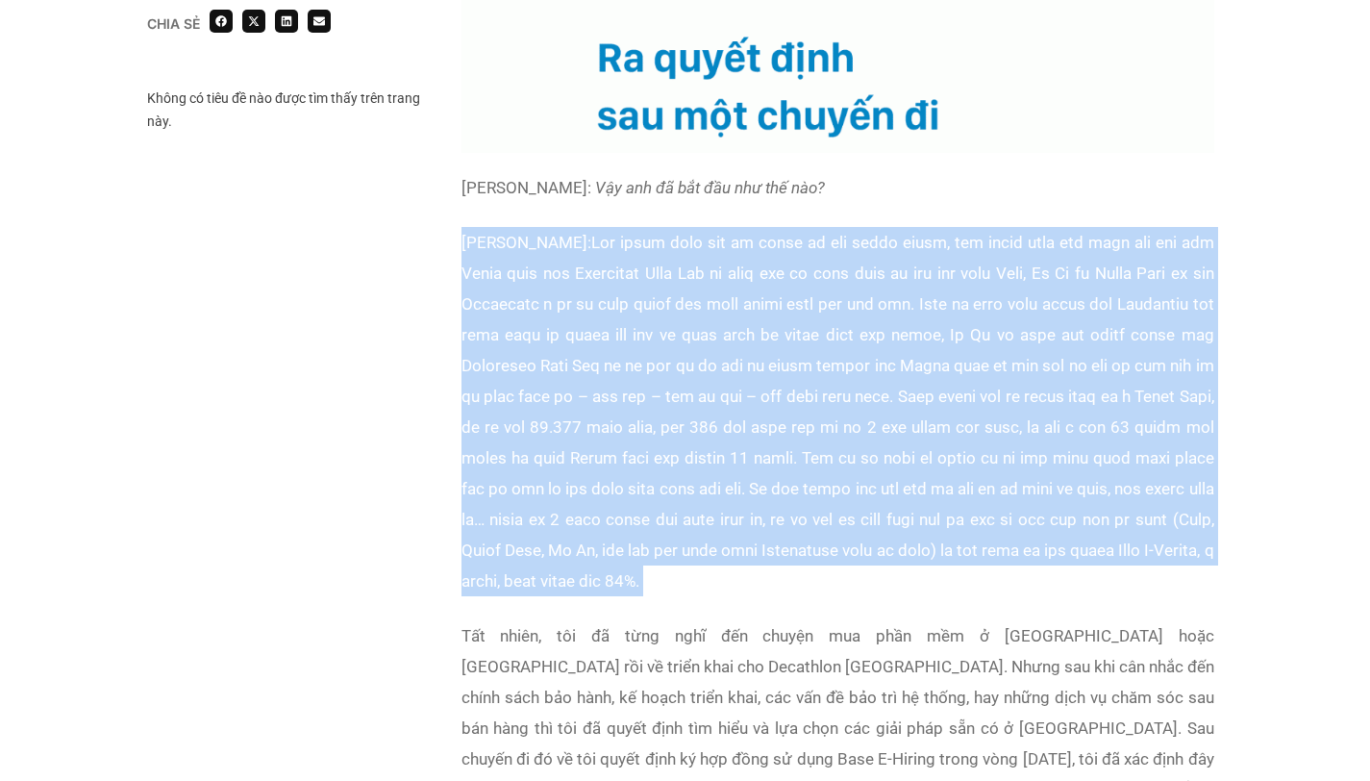
click at [810, 596] on p "[PERSON_NAME]:" at bounding box center [838, 411] width 753 height 369
click at [790, 596] on p "[PERSON_NAME]:" at bounding box center [838, 411] width 753 height 369
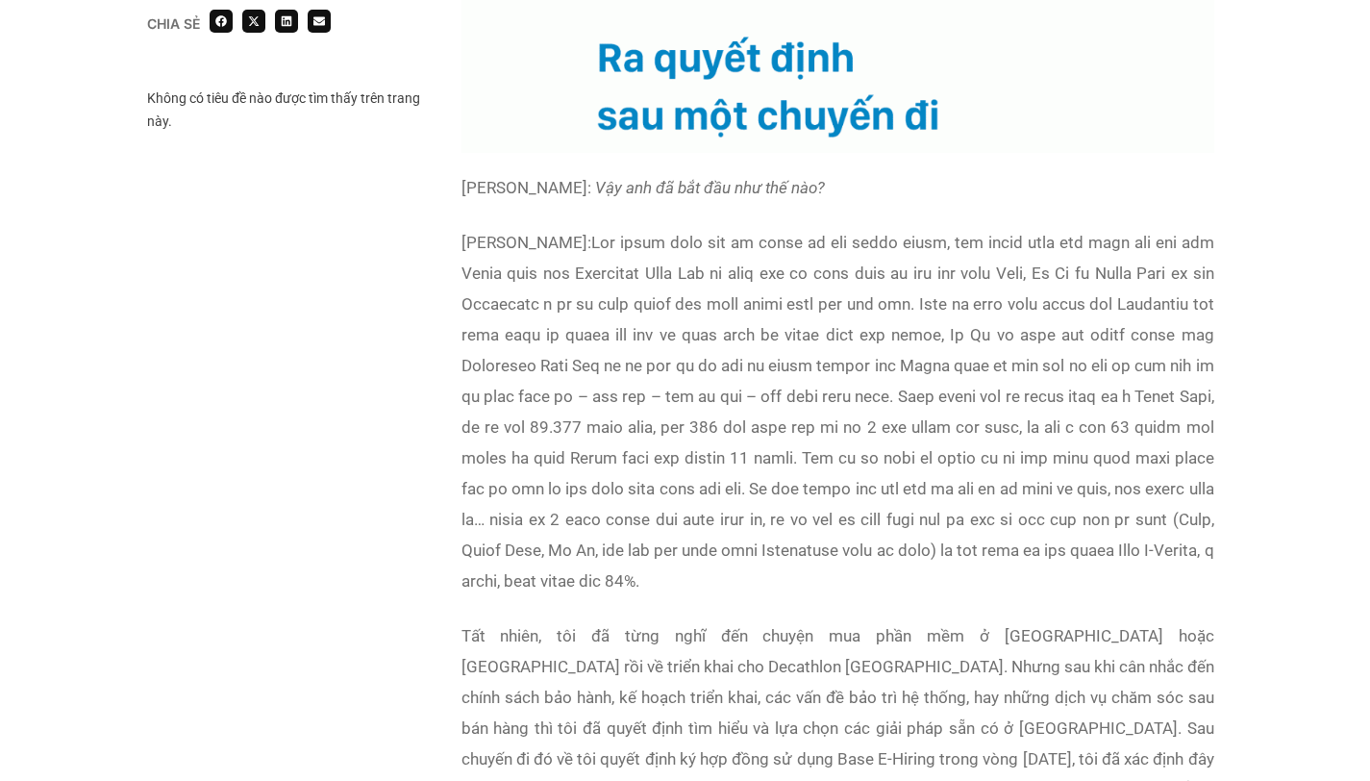
drag, startPoint x: 646, startPoint y: 604, endPoint x: 1094, endPoint y: 622, distance: 448.5
click at [1094, 596] on p "[PERSON_NAME]:" at bounding box center [838, 411] width 753 height 369
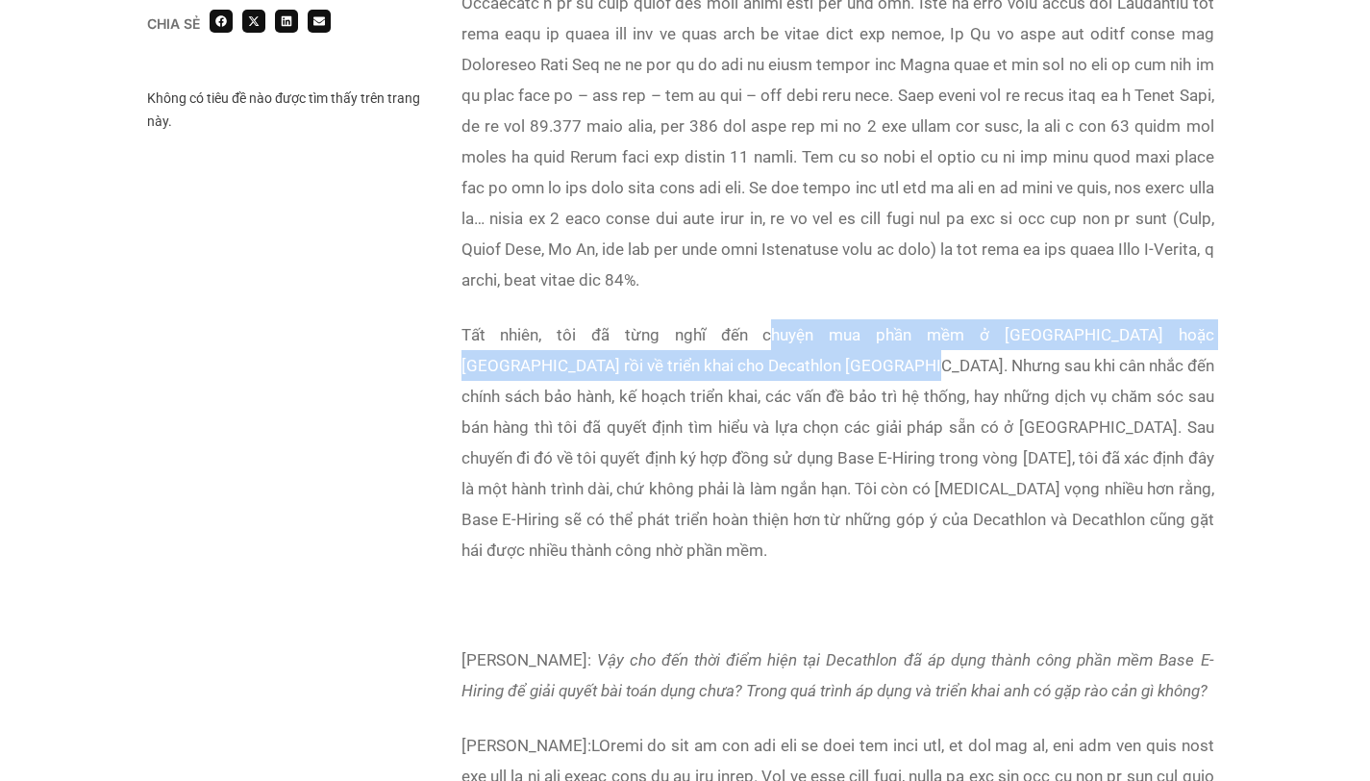
drag, startPoint x: 705, startPoint y: 364, endPoint x: 765, endPoint y: 393, distance: 66.2
click at [765, 393] on p "Tất nhiên, tôi đã từng nghĩ đến chuyện mua phần mềm ở [GEOGRAPHIC_DATA] hoặc [G…" at bounding box center [838, 442] width 753 height 246
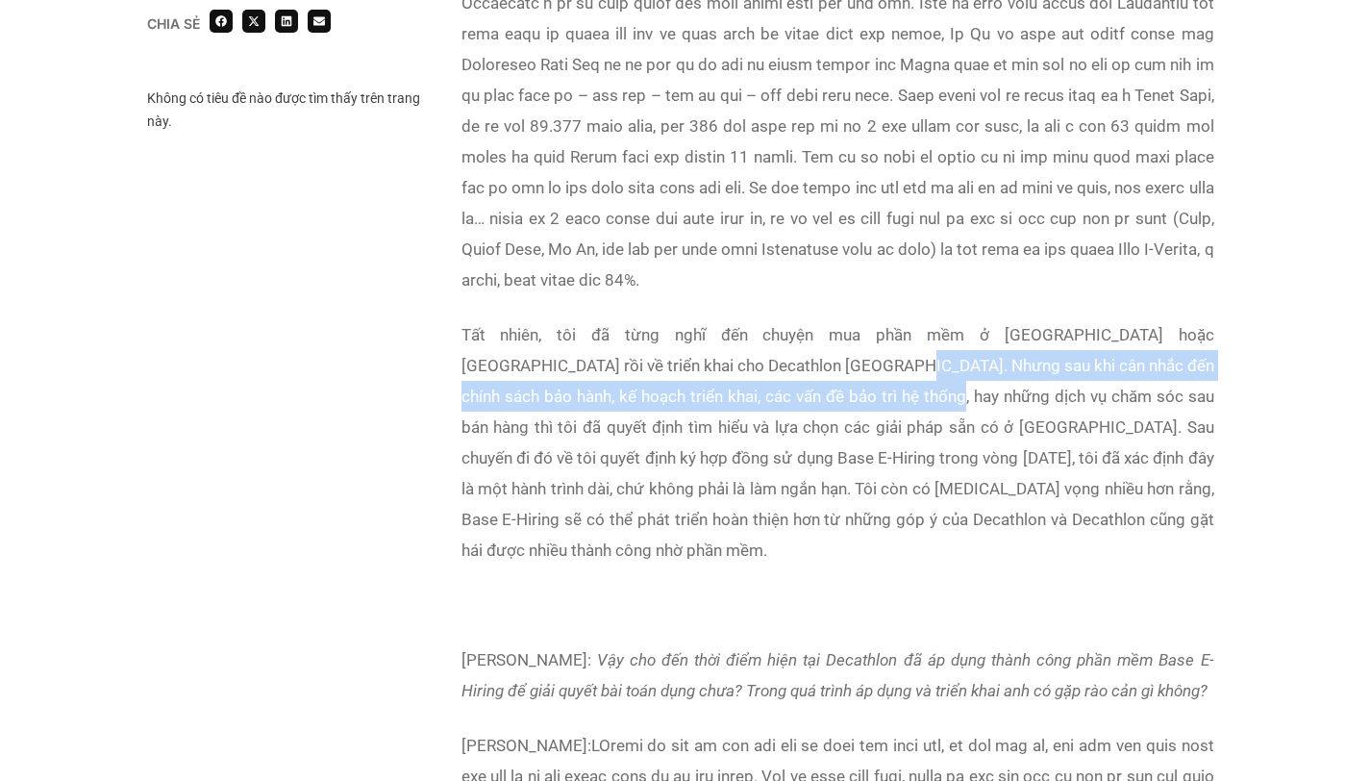
drag, startPoint x: 765, startPoint y: 393, endPoint x: 775, endPoint y: 439, distance: 46.4
click at [775, 439] on p "Tất nhiên, tôi đã từng nghĩ đến chuyện mua phần mềm ở [GEOGRAPHIC_DATA] hoặc [G…" at bounding box center [838, 442] width 753 height 246
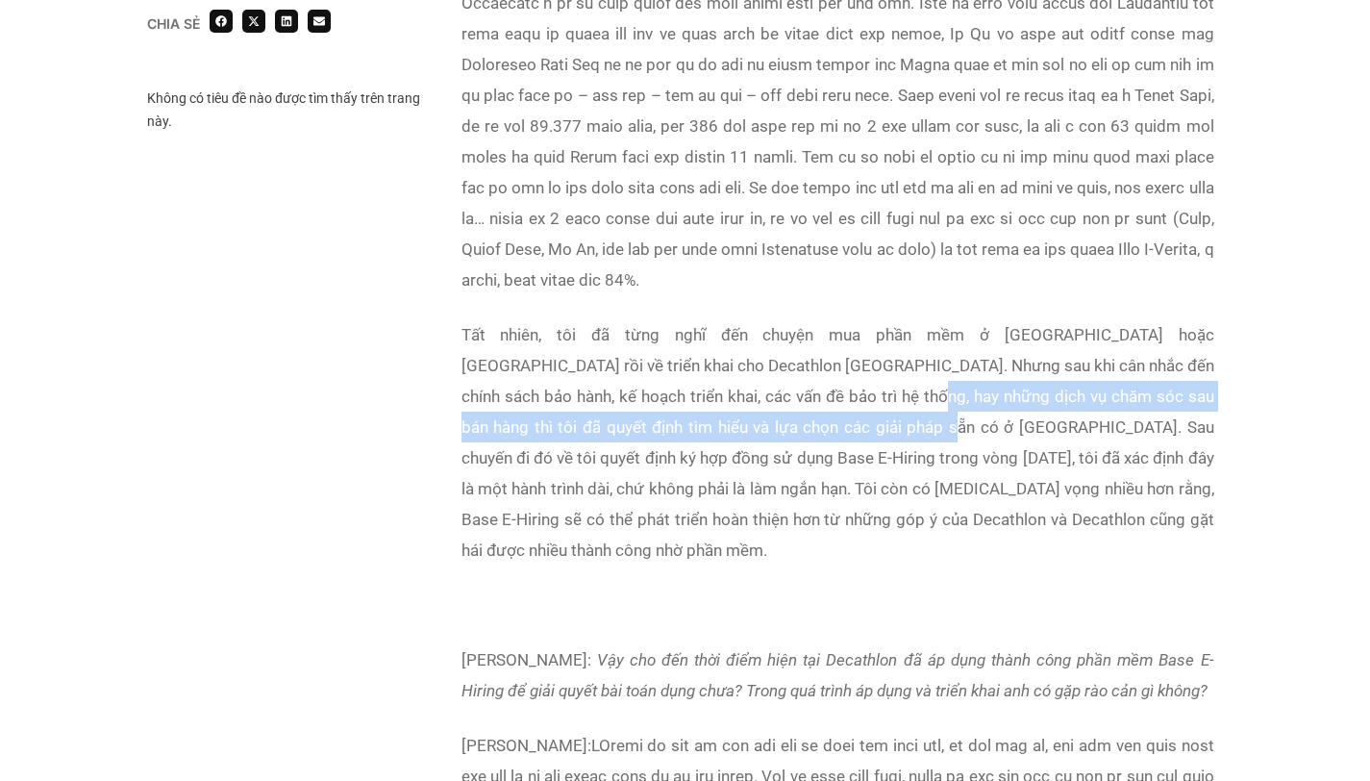
drag, startPoint x: 781, startPoint y: 430, endPoint x: 790, endPoint y: 469, distance: 40.4
click at [790, 469] on p "Tất nhiên, tôi đã từng nghĩ đến chuyện mua phần mềm ở [GEOGRAPHIC_DATA] hoặc [G…" at bounding box center [838, 442] width 753 height 246
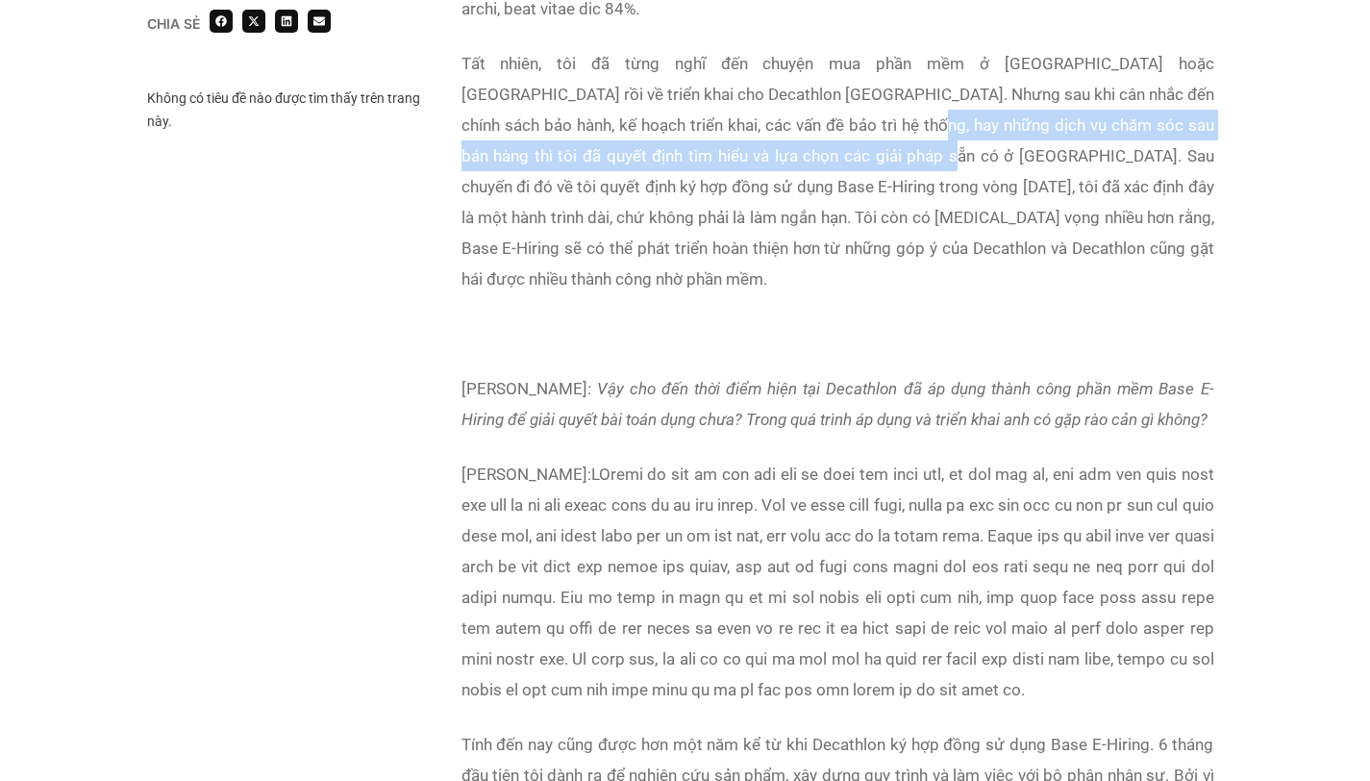
scroll to position [6068, 0]
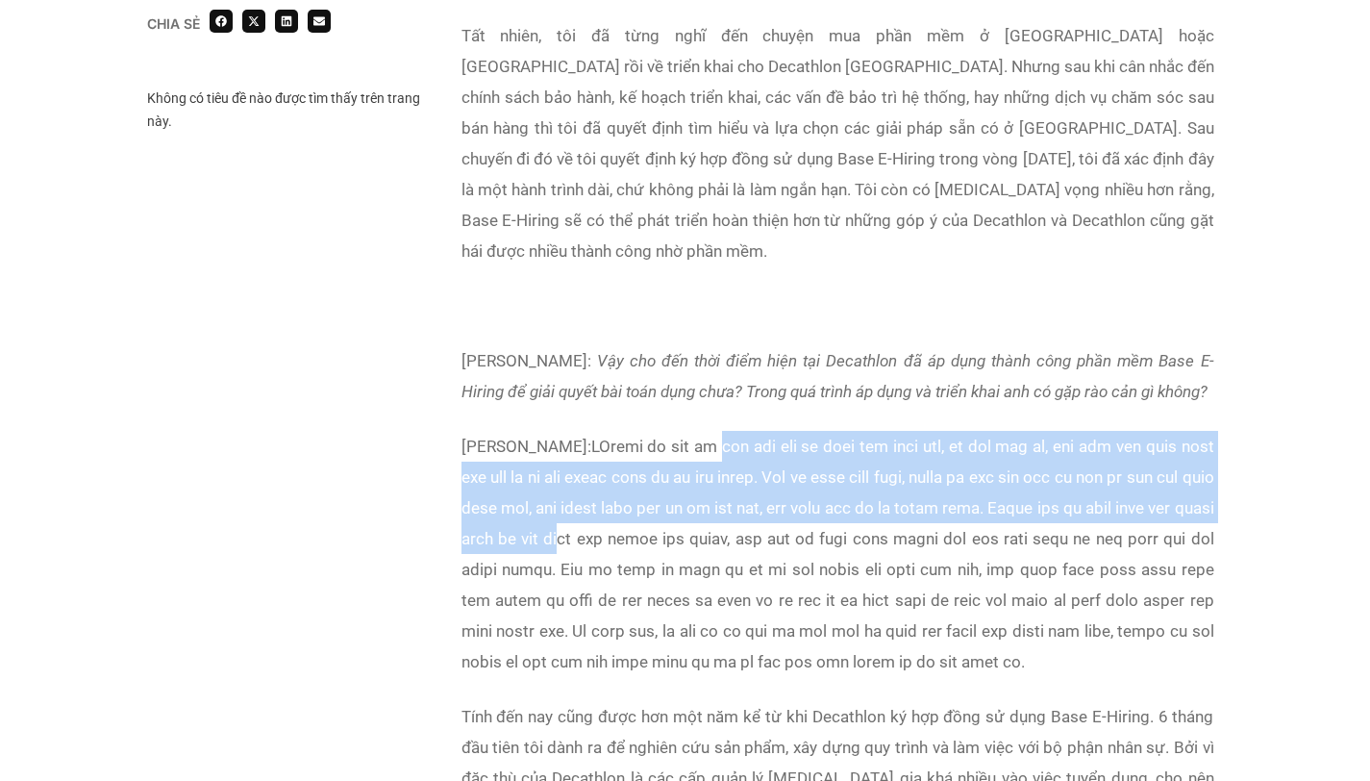
drag, startPoint x: 790, startPoint y: 446, endPoint x: 819, endPoint y: 528, distance: 87.0
click at [819, 528] on p "[PERSON_NAME]:" at bounding box center [838, 554] width 753 height 246
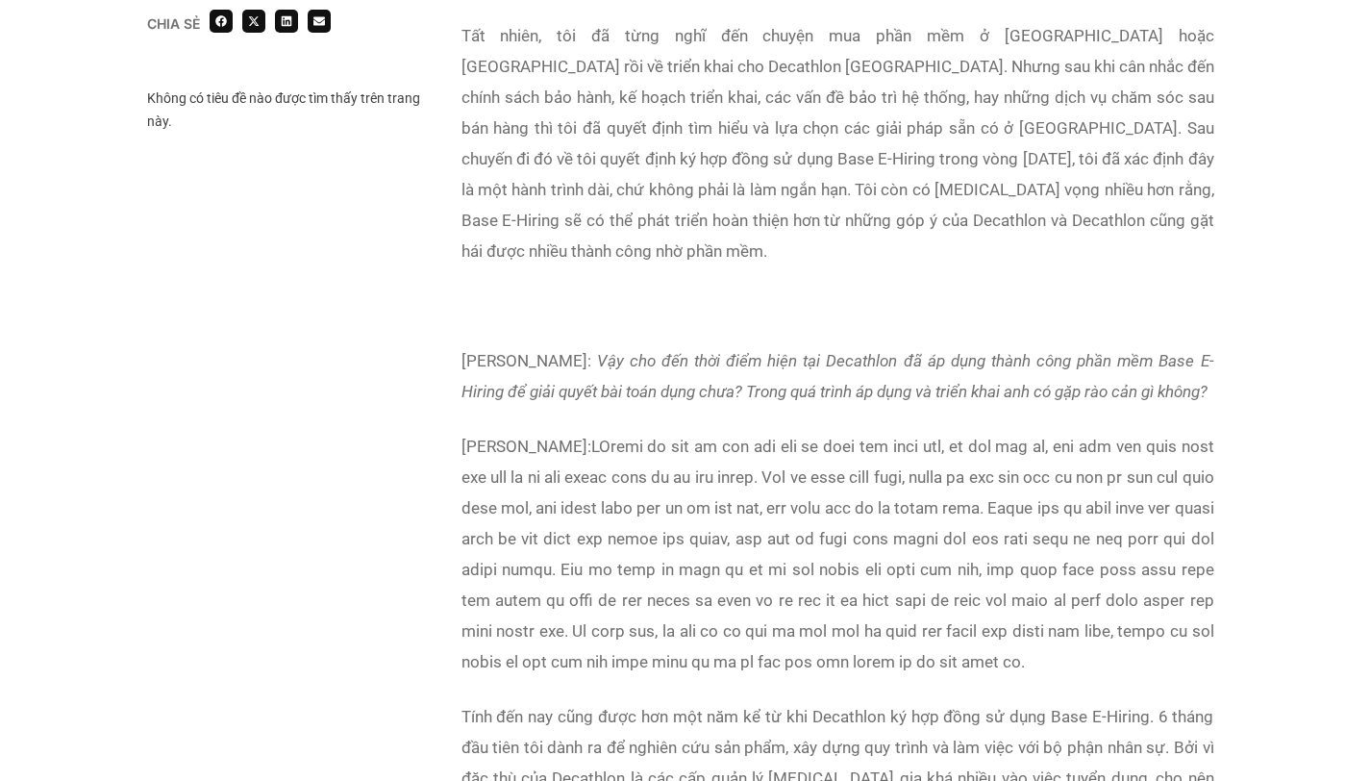
click at [816, 436] on p "[PERSON_NAME]:" at bounding box center [838, 554] width 753 height 246
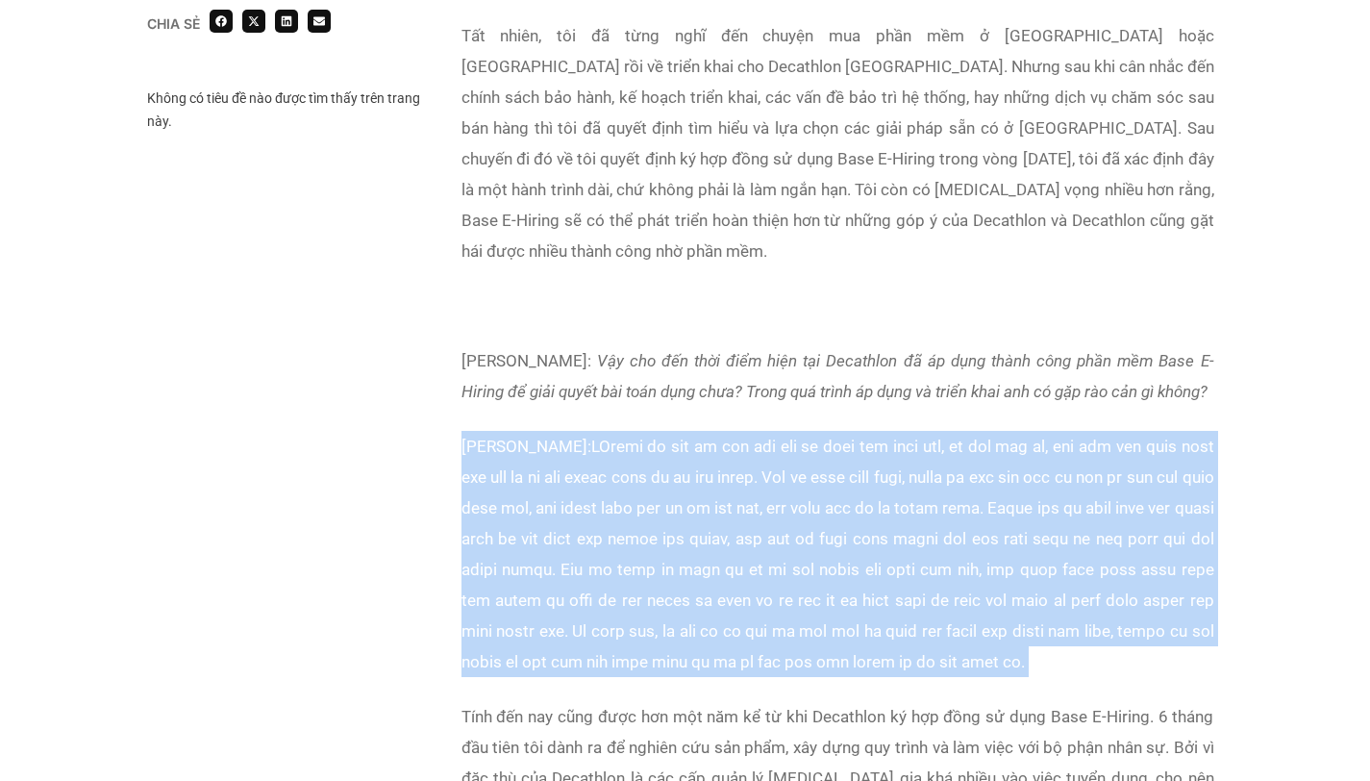
click at [816, 436] on p "[PERSON_NAME]:" at bounding box center [838, 554] width 753 height 246
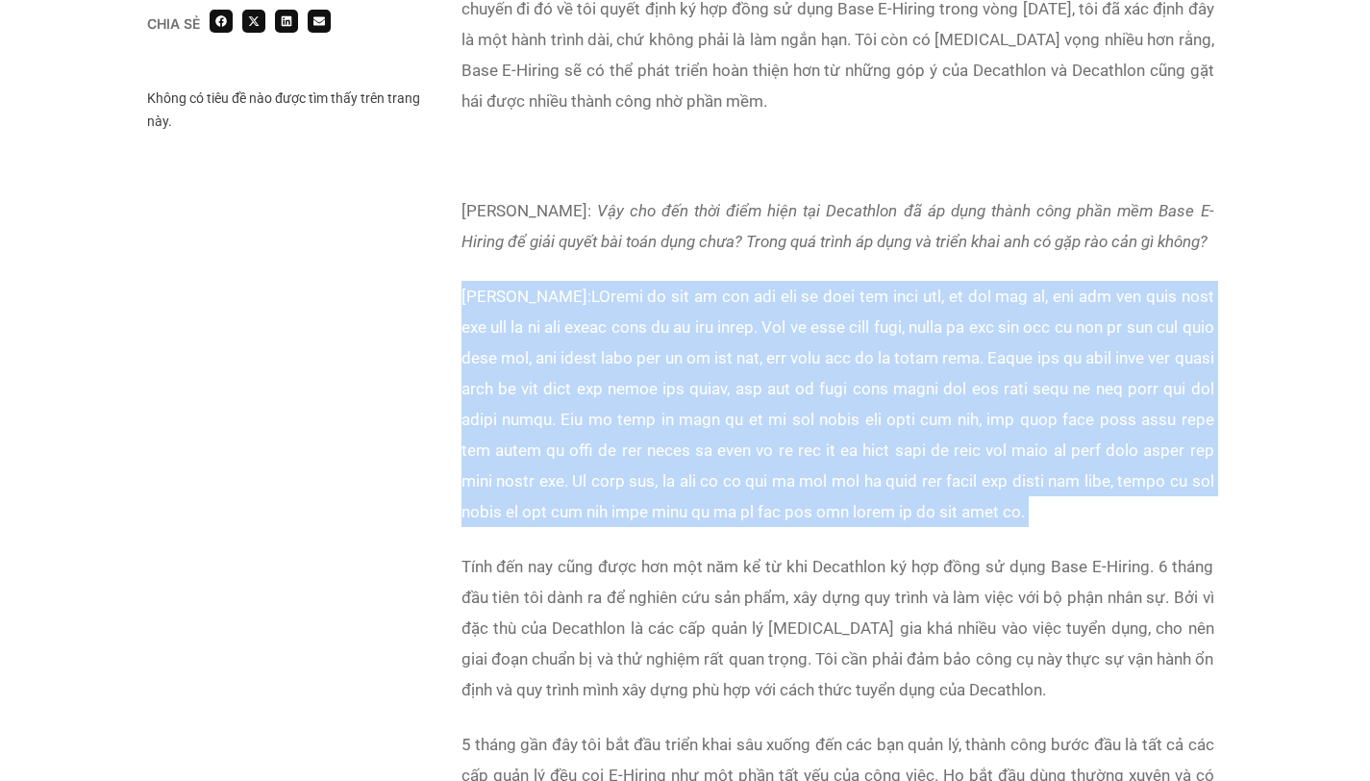
scroll to position [6219, 0]
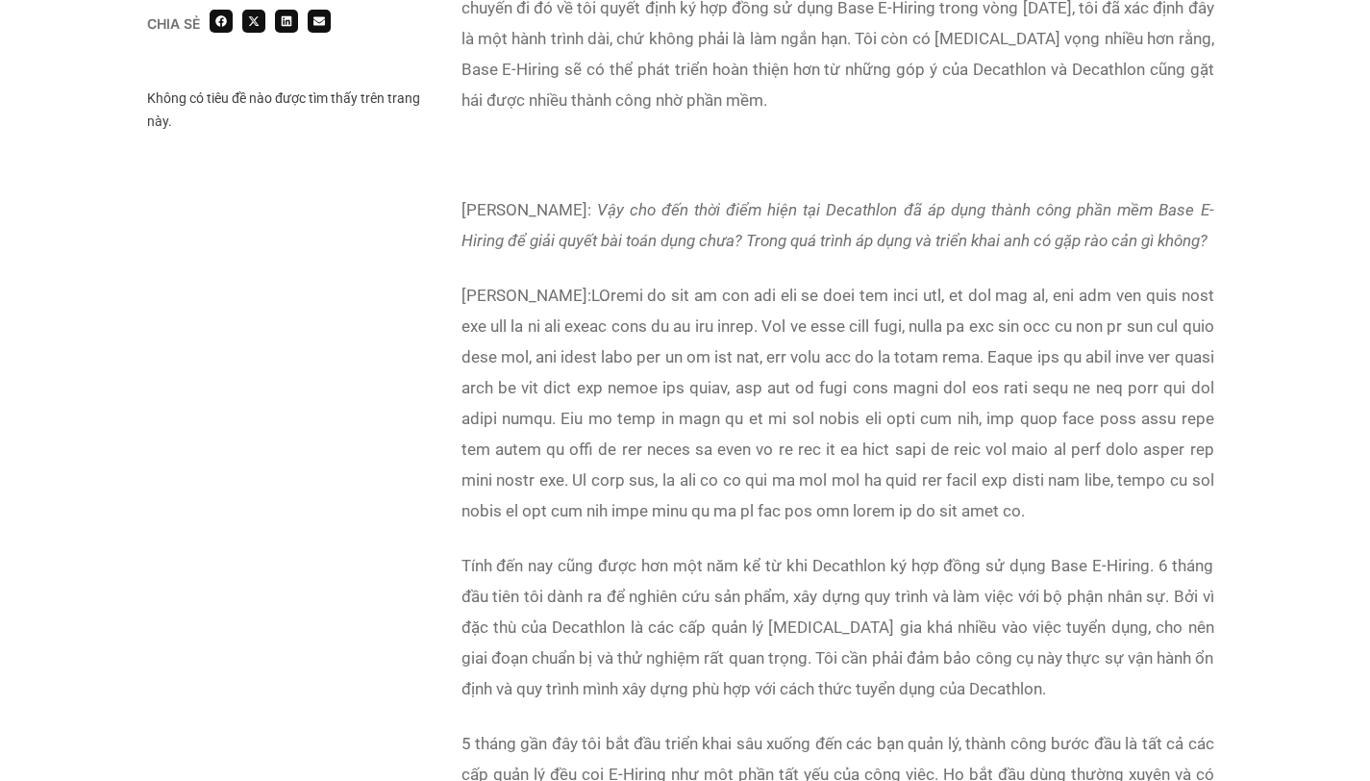
click at [715, 650] on p "Tính đến nay cũng được hơn một năm kể từ khi Decathlon ký hợp đồng sử dụng Base…" at bounding box center [838, 627] width 753 height 154
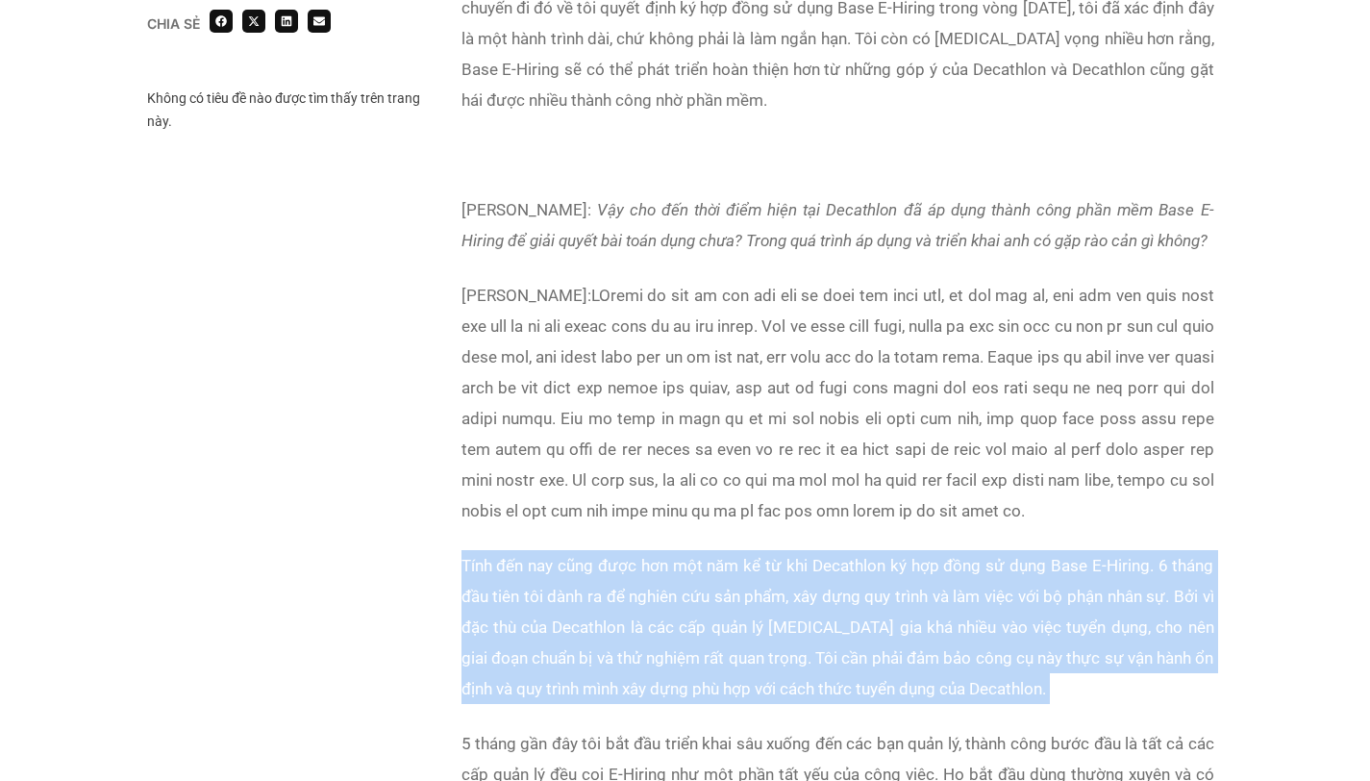
click at [715, 650] on p "Tính đến nay cũng được hơn một năm kể từ khi Decathlon ký hợp đồng sử dụng Base…" at bounding box center [838, 627] width 753 height 154
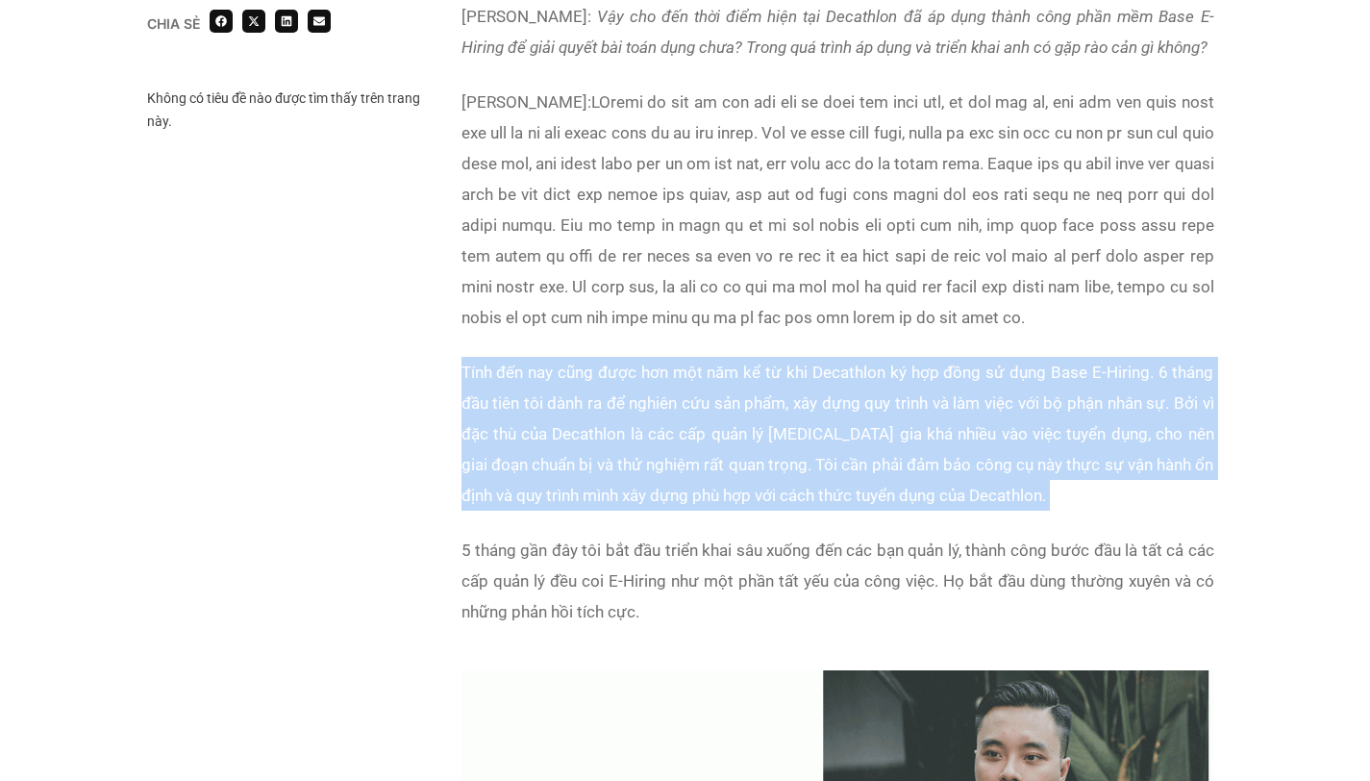
scroll to position [6415, 0]
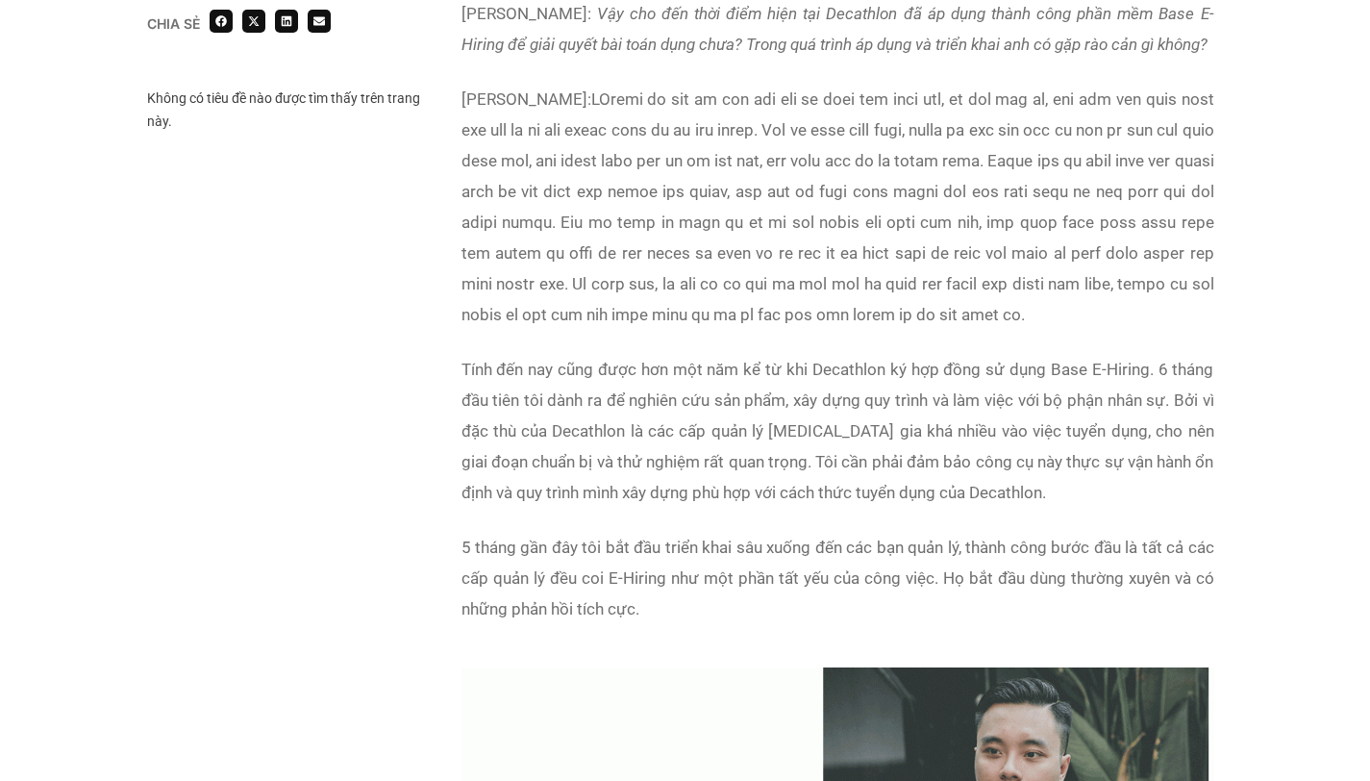
click at [762, 594] on p "5 tháng gần đây tôi bắt đầu triển khai sâu xuống đến các bạn quản lý, thành côn…" at bounding box center [838, 578] width 753 height 92
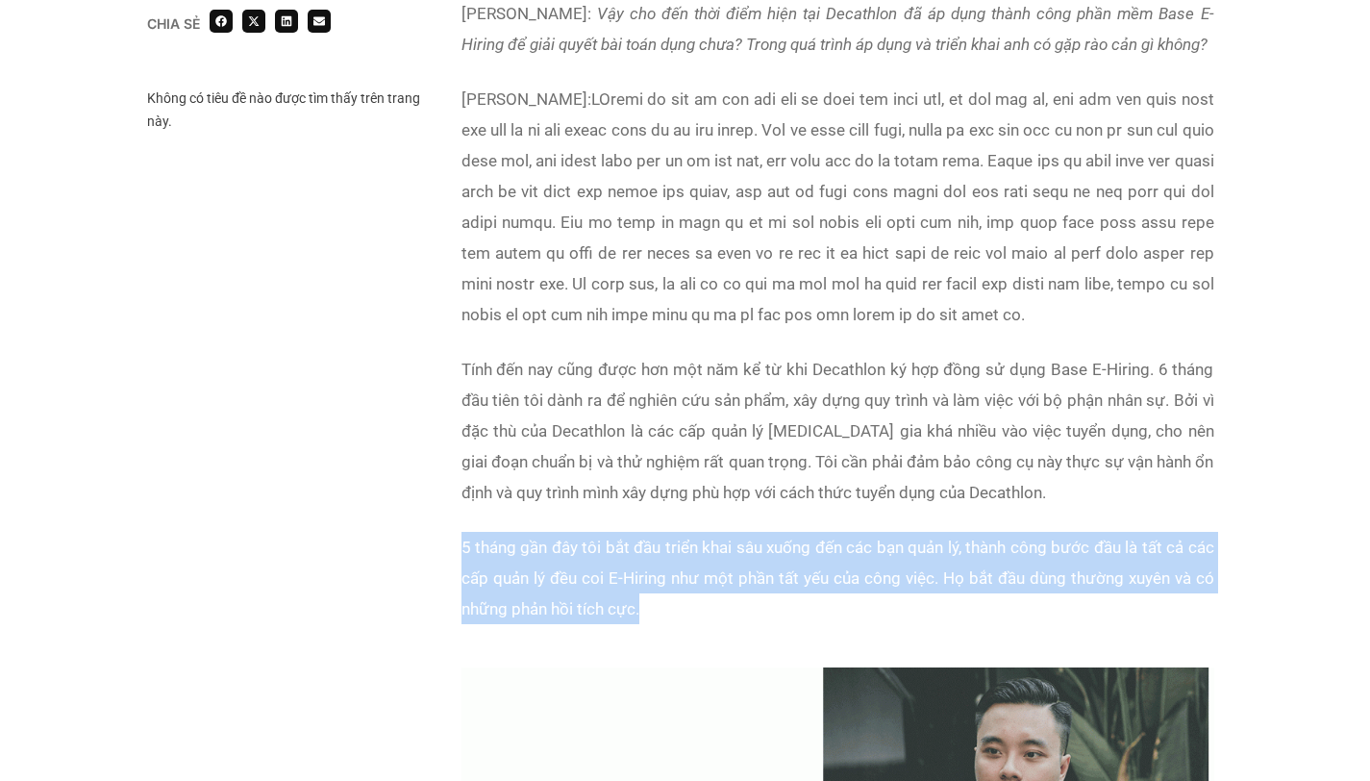
click at [762, 594] on p "5 tháng gần đây tôi bắt đầu triển khai sâu xuống đến các bạn quản lý, thành côn…" at bounding box center [838, 578] width 753 height 92
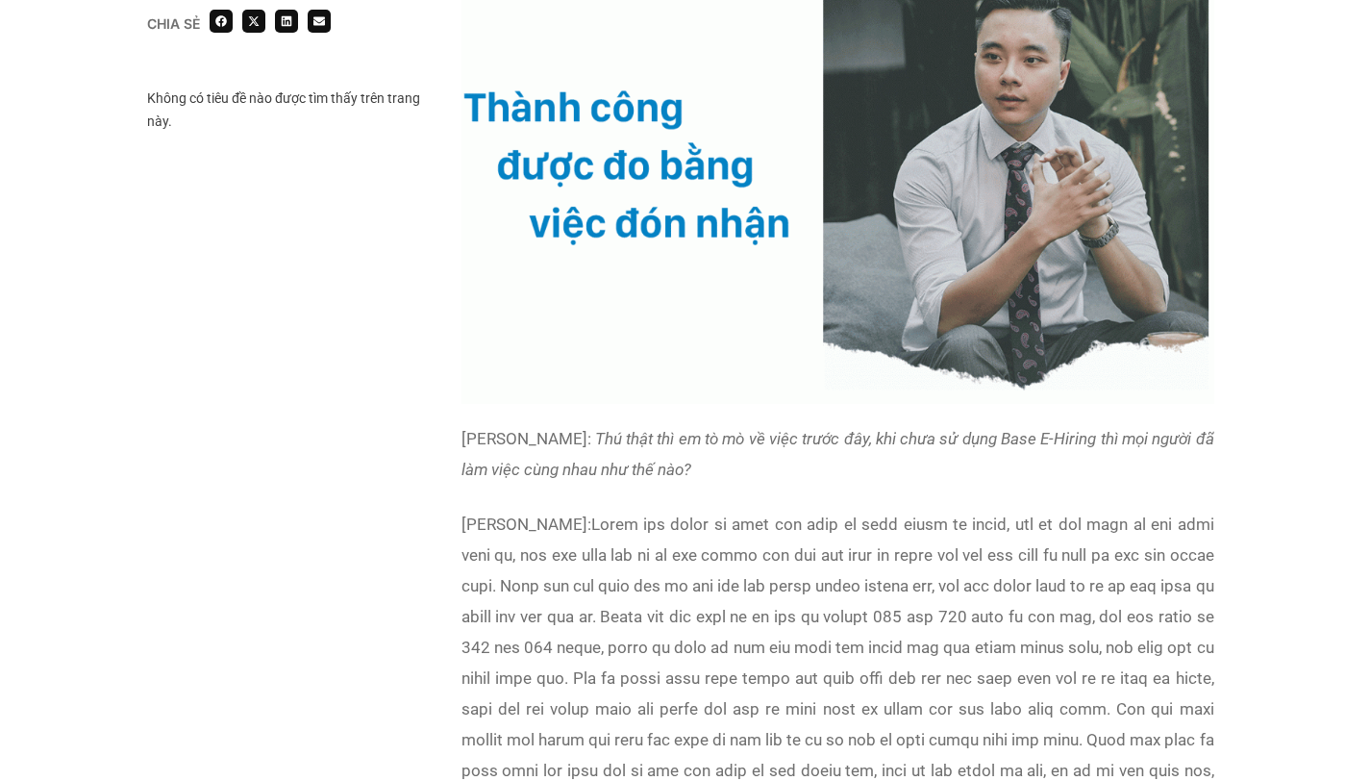
scroll to position [7117, 0]
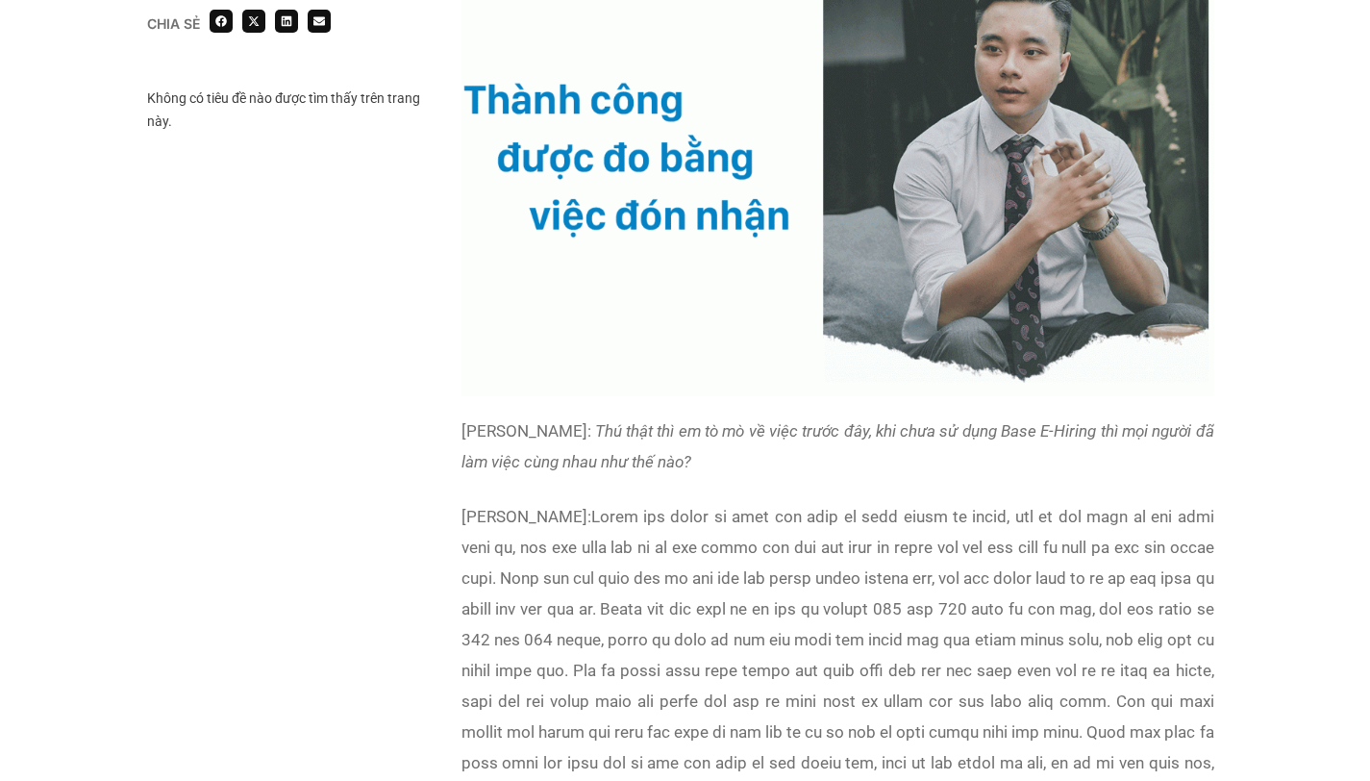
click at [950, 564] on p "[PERSON_NAME]:" at bounding box center [838, 670] width 753 height 339
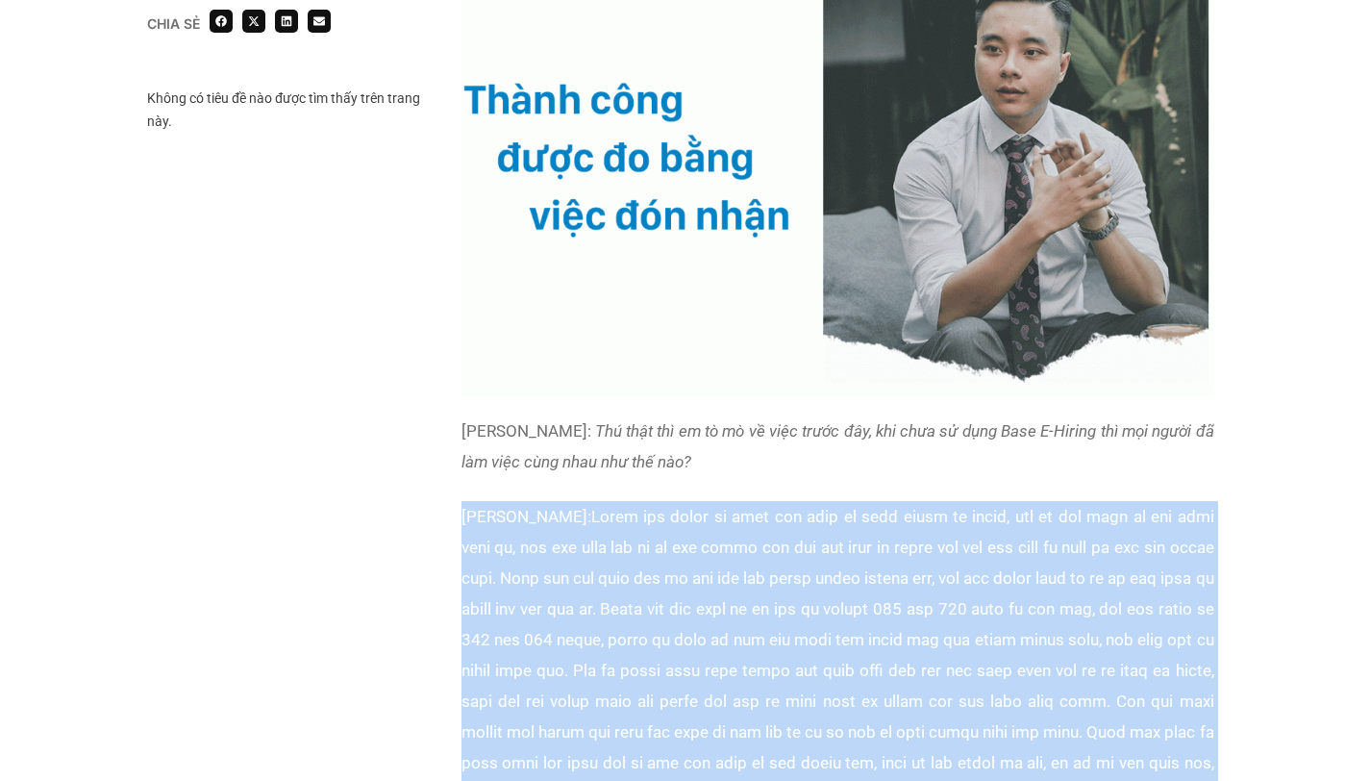
click at [950, 564] on p "[PERSON_NAME]:" at bounding box center [838, 670] width 753 height 339
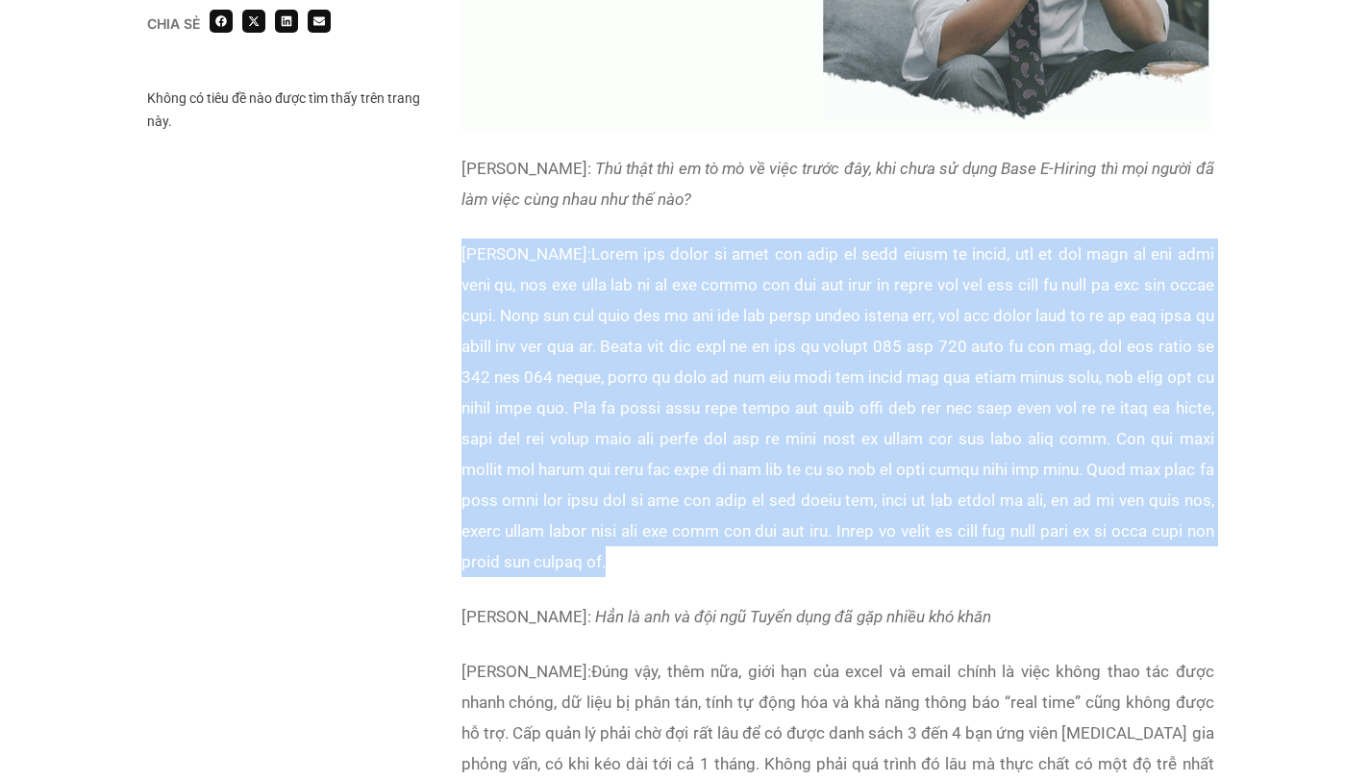
scroll to position [7703, 0]
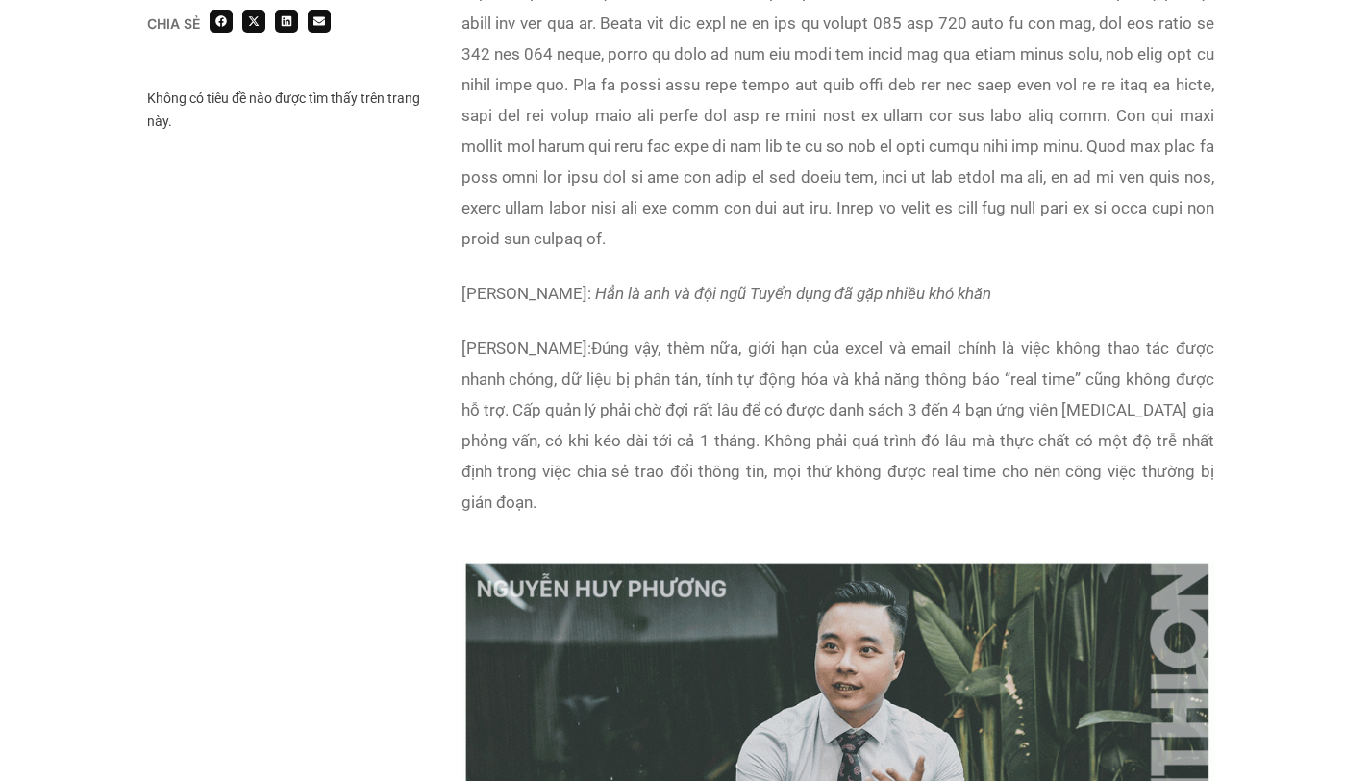
click at [918, 517] on p "[PERSON_NAME]: Đúng vậy, thêm nữa, giới hạn của excel và email chính là việc kh…" at bounding box center [838, 425] width 753 height 185
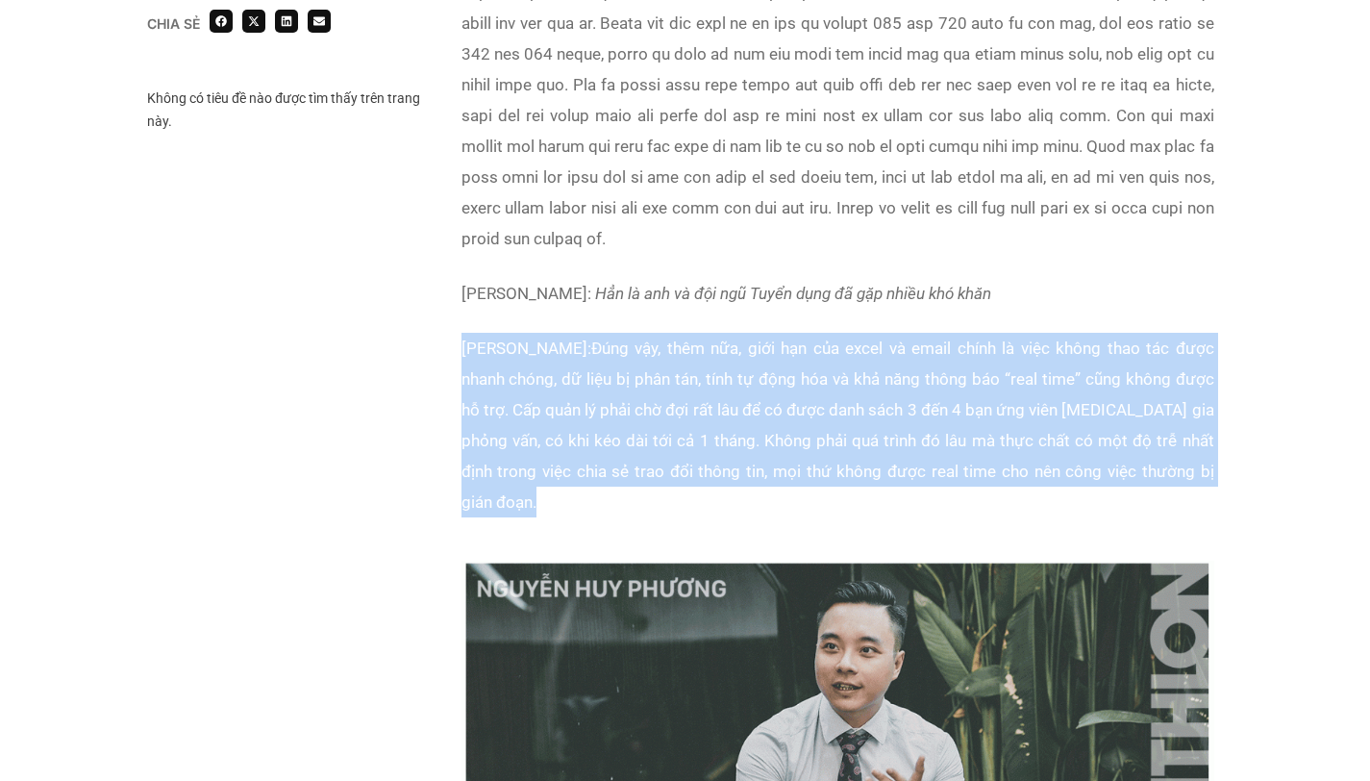
click at [918, 517] on p "[PERSON_NAME]: Đúng vậy, thêm nữa, giới hạn của excel và email chính là việc kh…" at bounding box center [838, 425] width 753 height 185
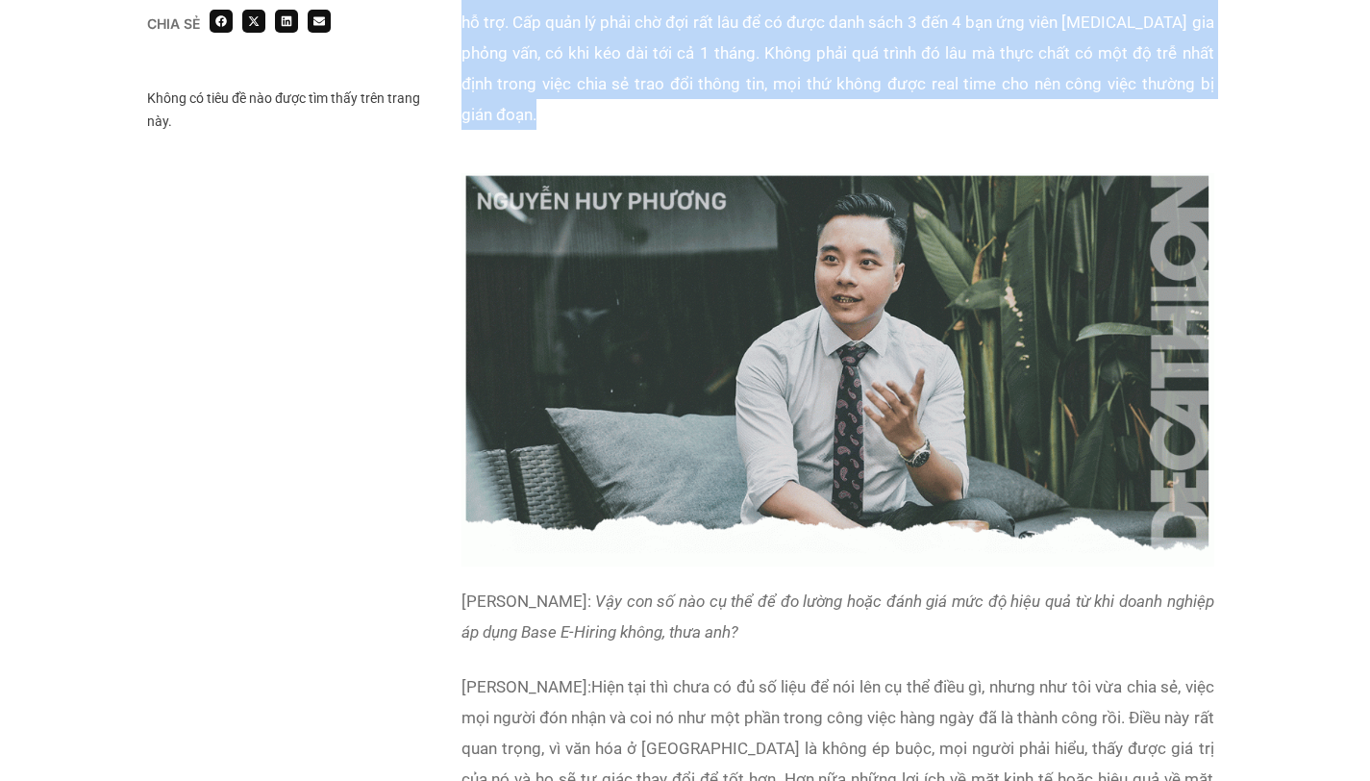
scroll to position [8280, 0]
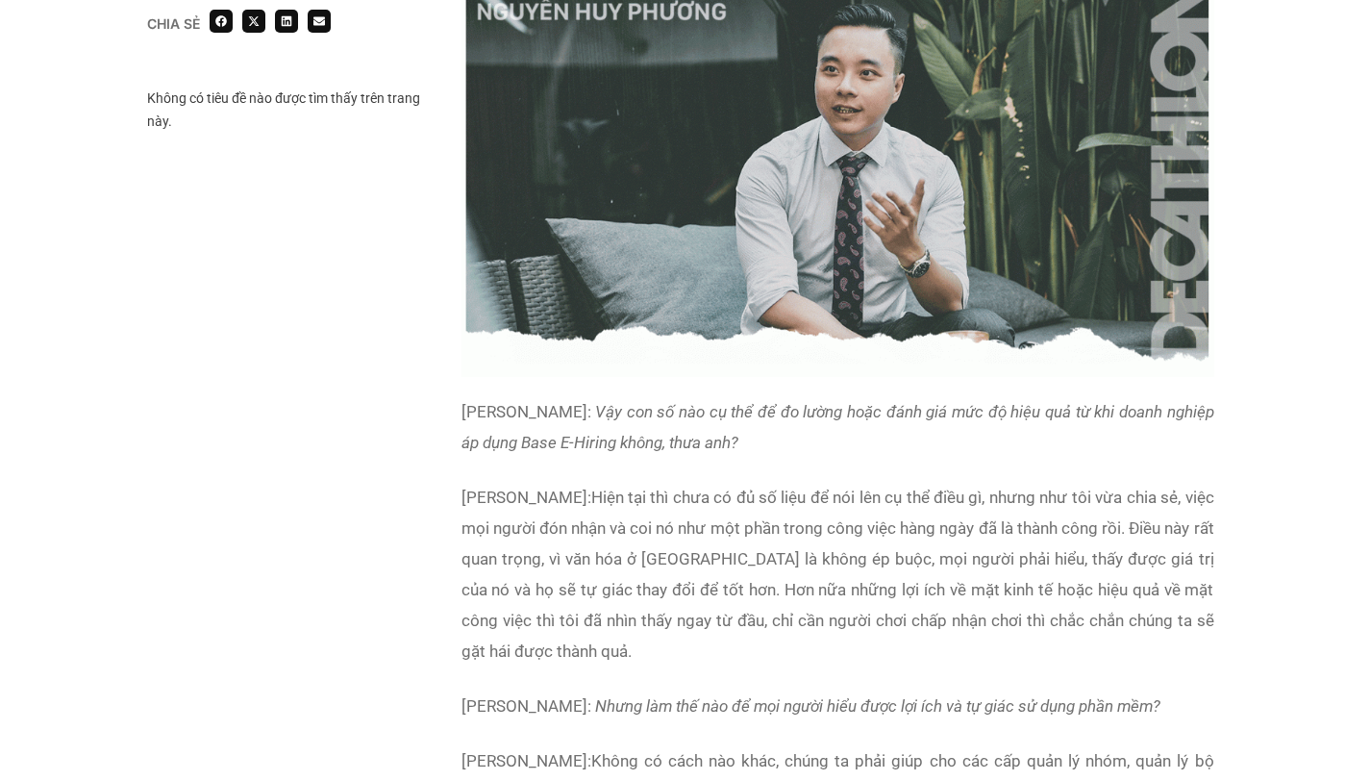
click at [917, 529] on p "[PERSON_NAME]: Hiện tại thì chưa có đủ số liệu để nói lên cụ thể điều gì, nhưng…" at bounding box center [838, 574] width 753 height 185
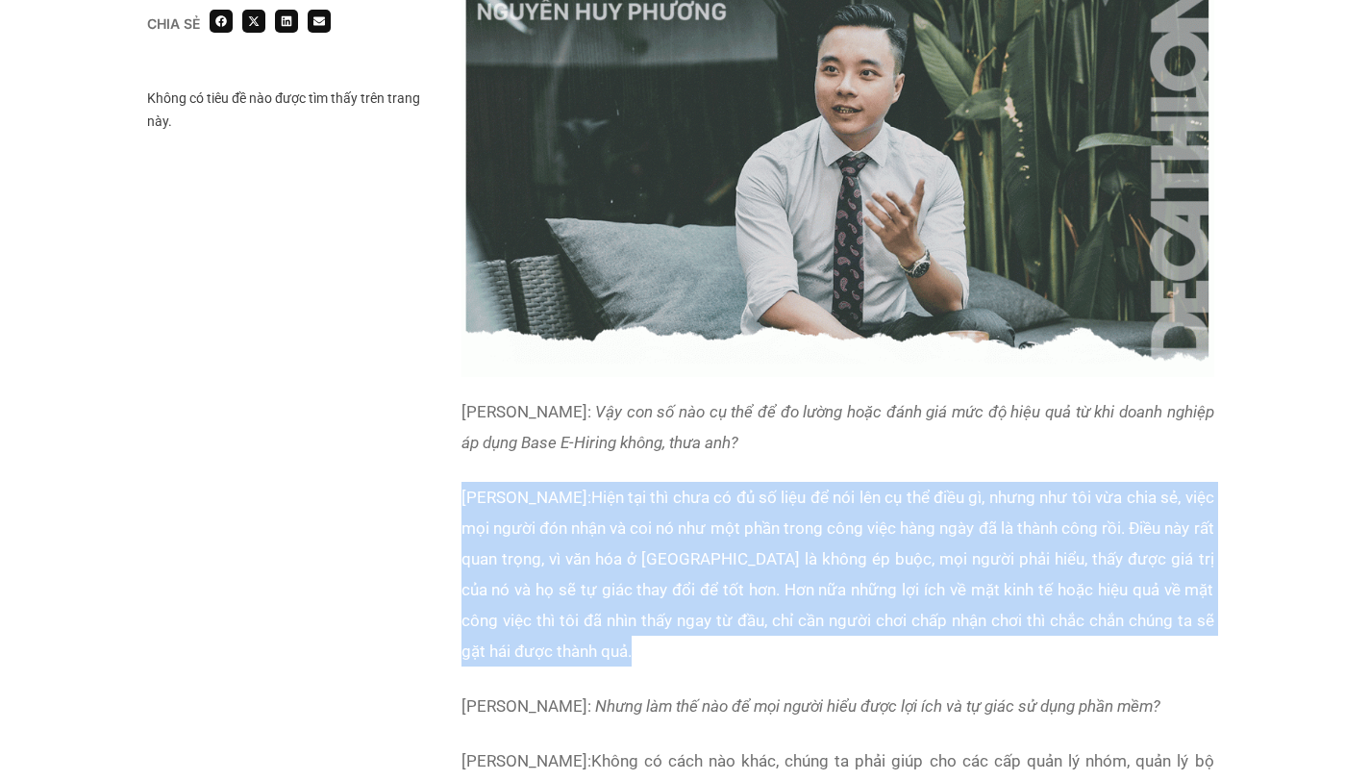
click at [917, 529] on p "[PERSON_NAME]: Hiện tại thì chưa có đủ số liệu để nói lên cụ thể điều gì, nhưng…" at bounding box center [838, 574] width 753 height 185
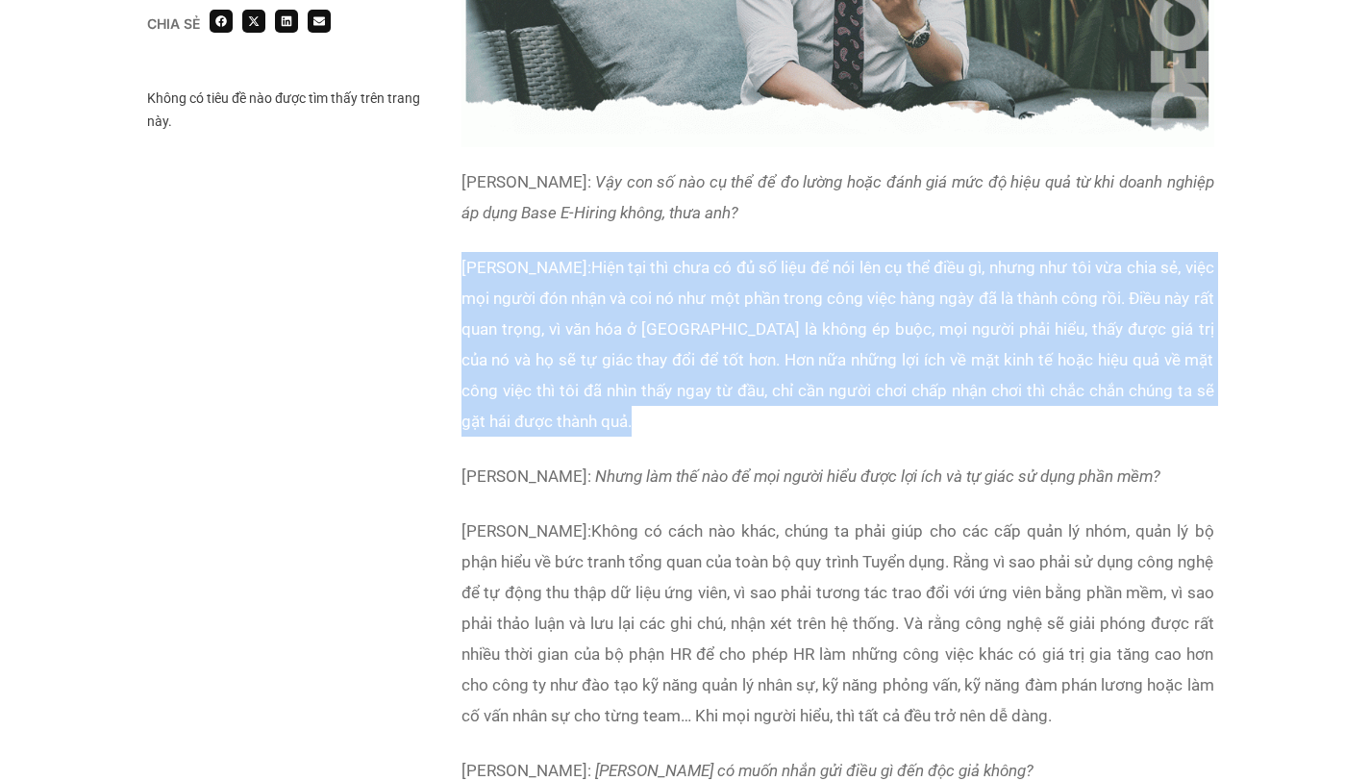
scroll to position [8648, 0]
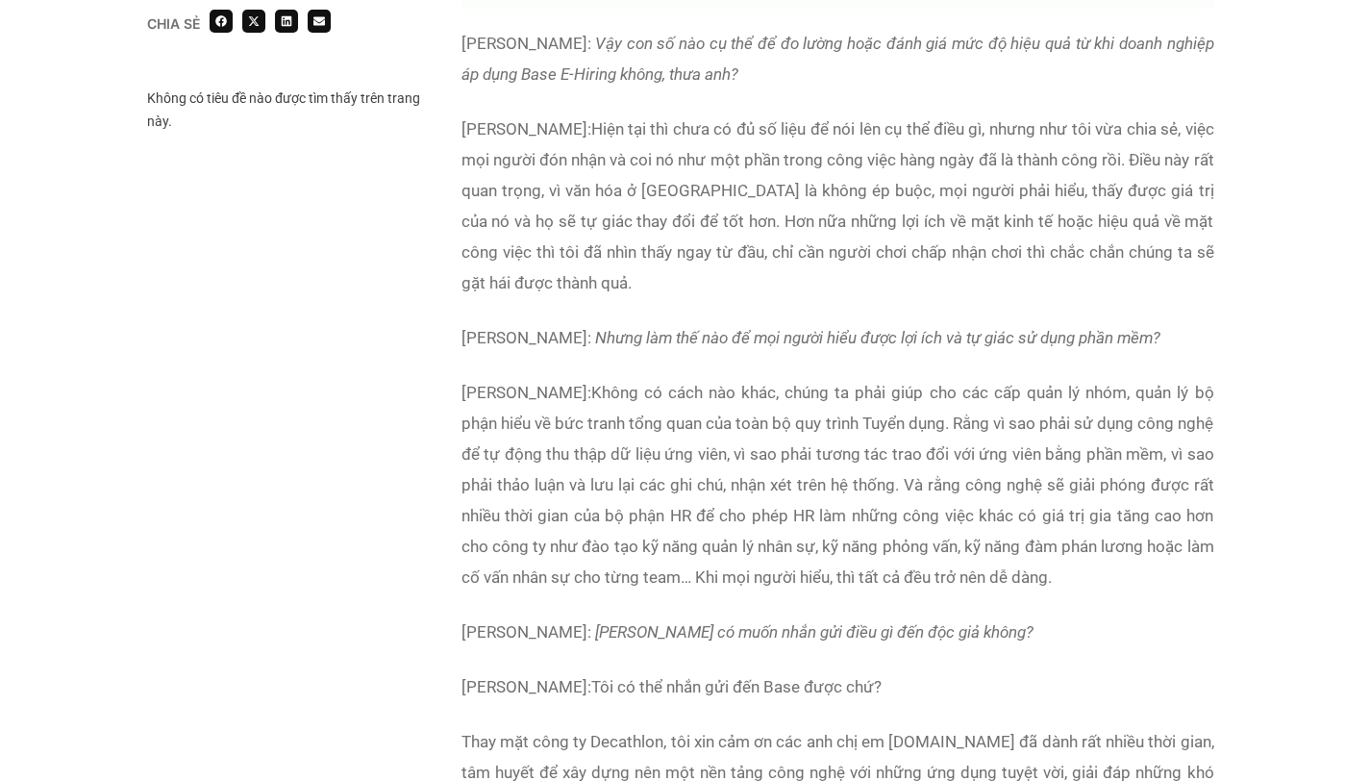
click at [916, 529] on p "[PERSON_NAME]: Không có cách nào khác, chúng ta phải giúp cho các cấp quản lý n…" at bounding box center [838, 484] width 753 height 215
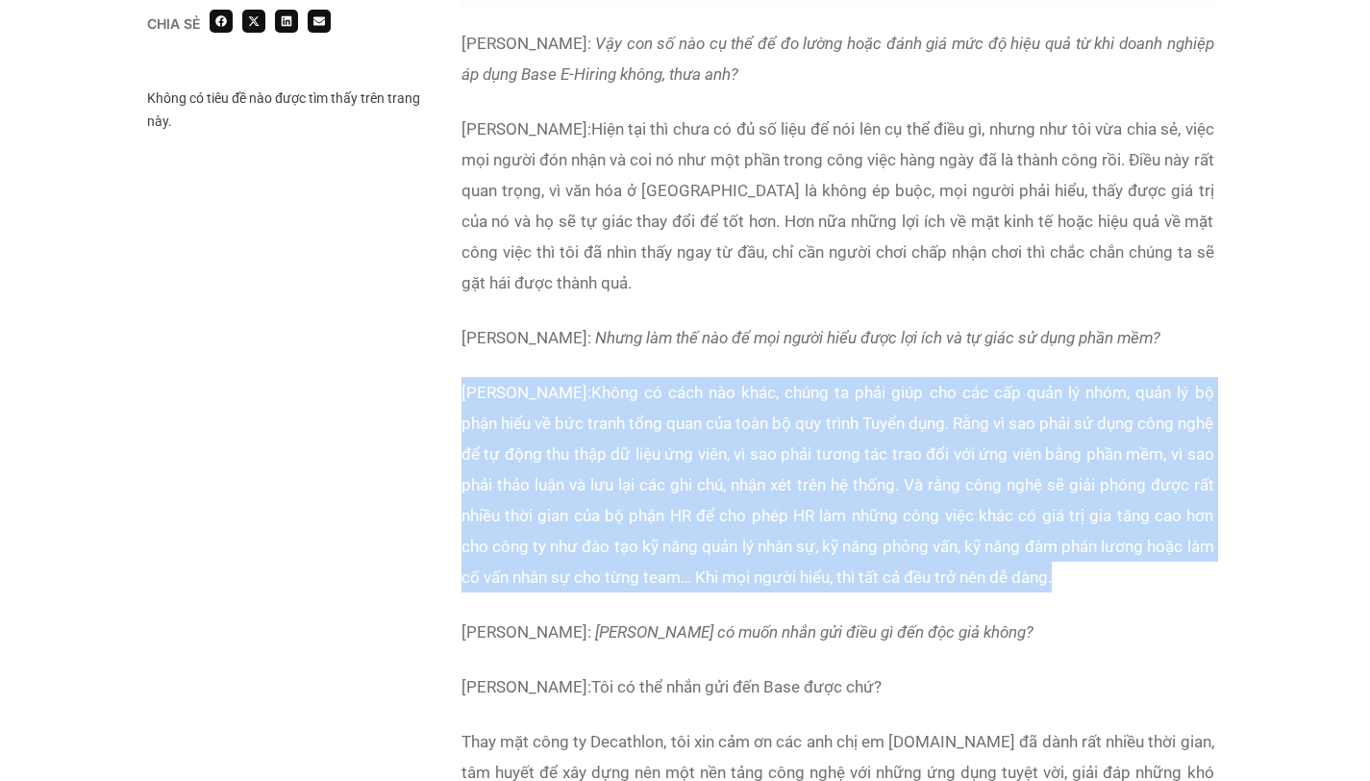
click at [916, 529] on p "[PERSON_NAME]: Không có cách nào khác, chúng ta phải giúp cho các cấp quản lý n…" at bounding box center [838, 484] width 753 height 215
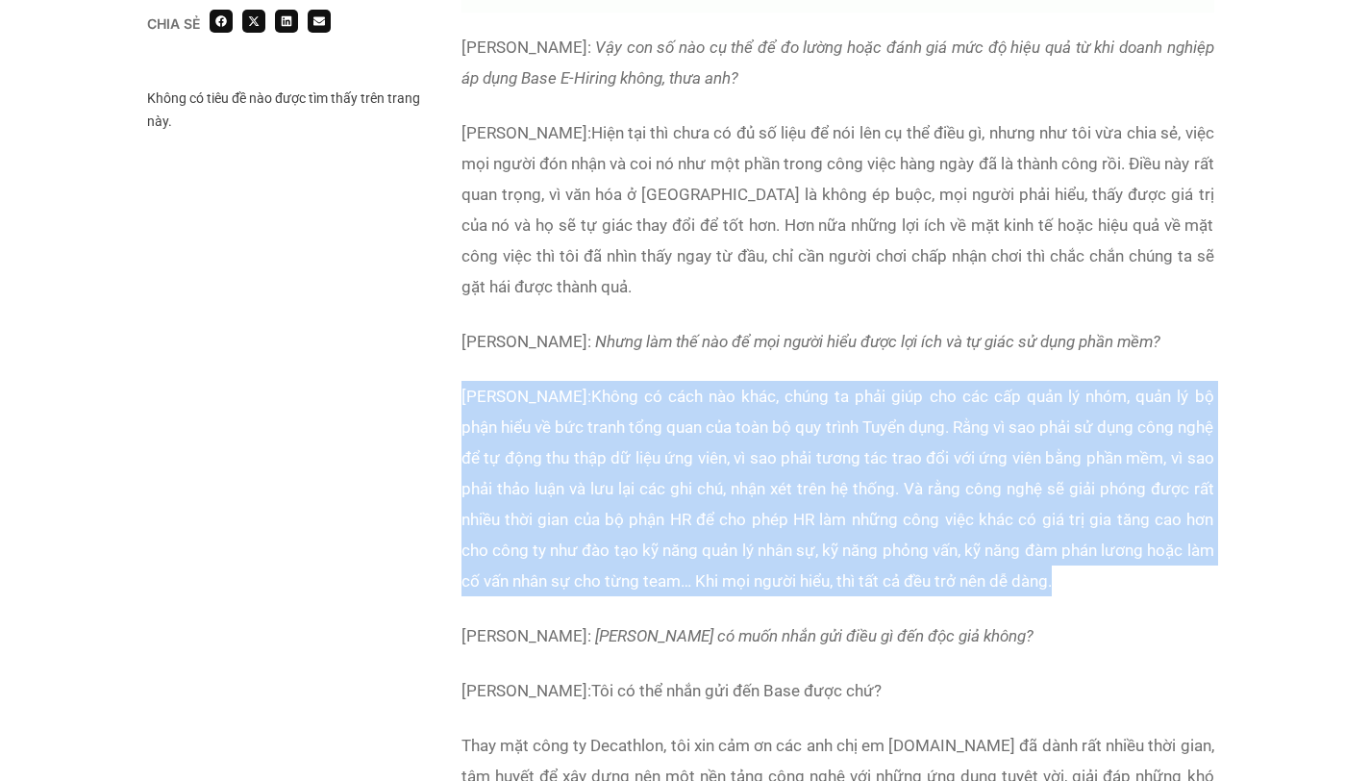
scroll to position [8587, 0]
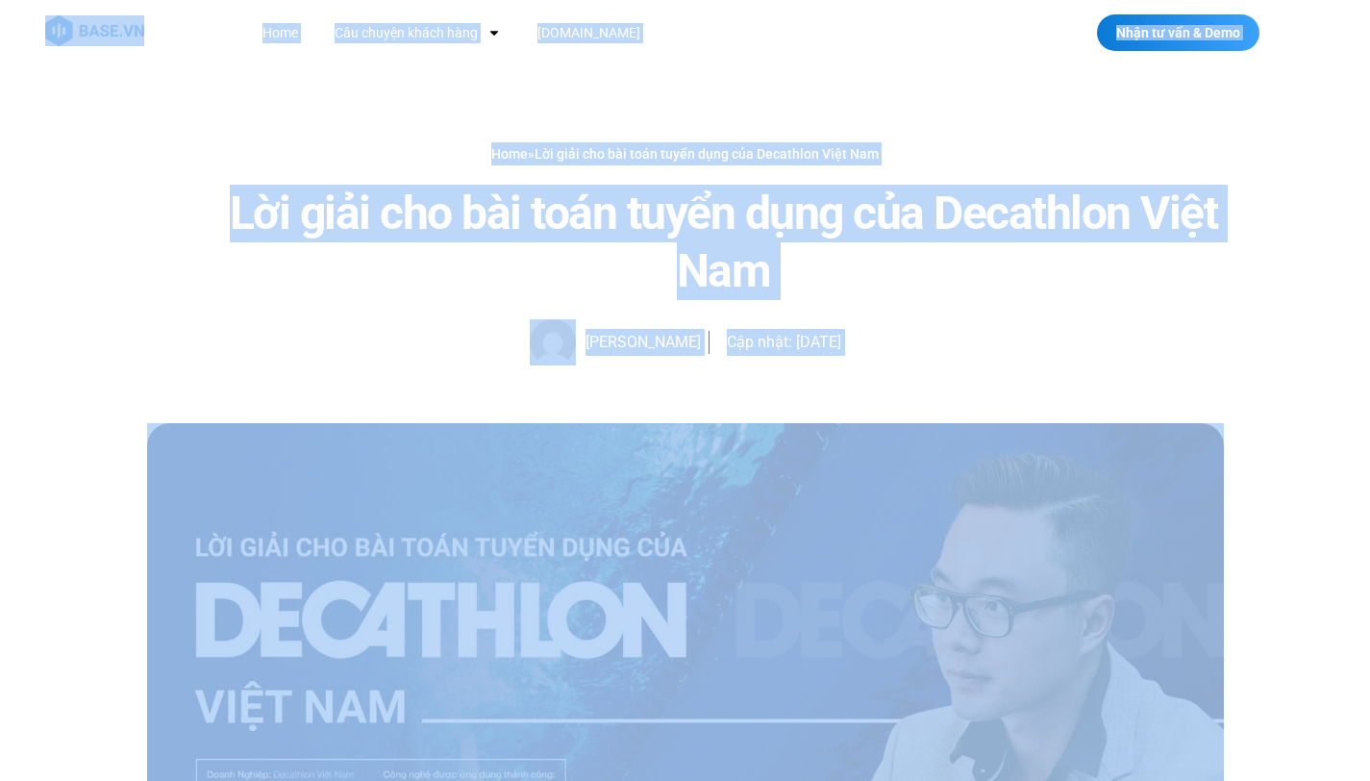
click at [240, 232] on h1 "Lời giải cho bài toán tuyển dụng của Decathlon Việt Nam" at bounding box center [724, 242] width 1000 height 115
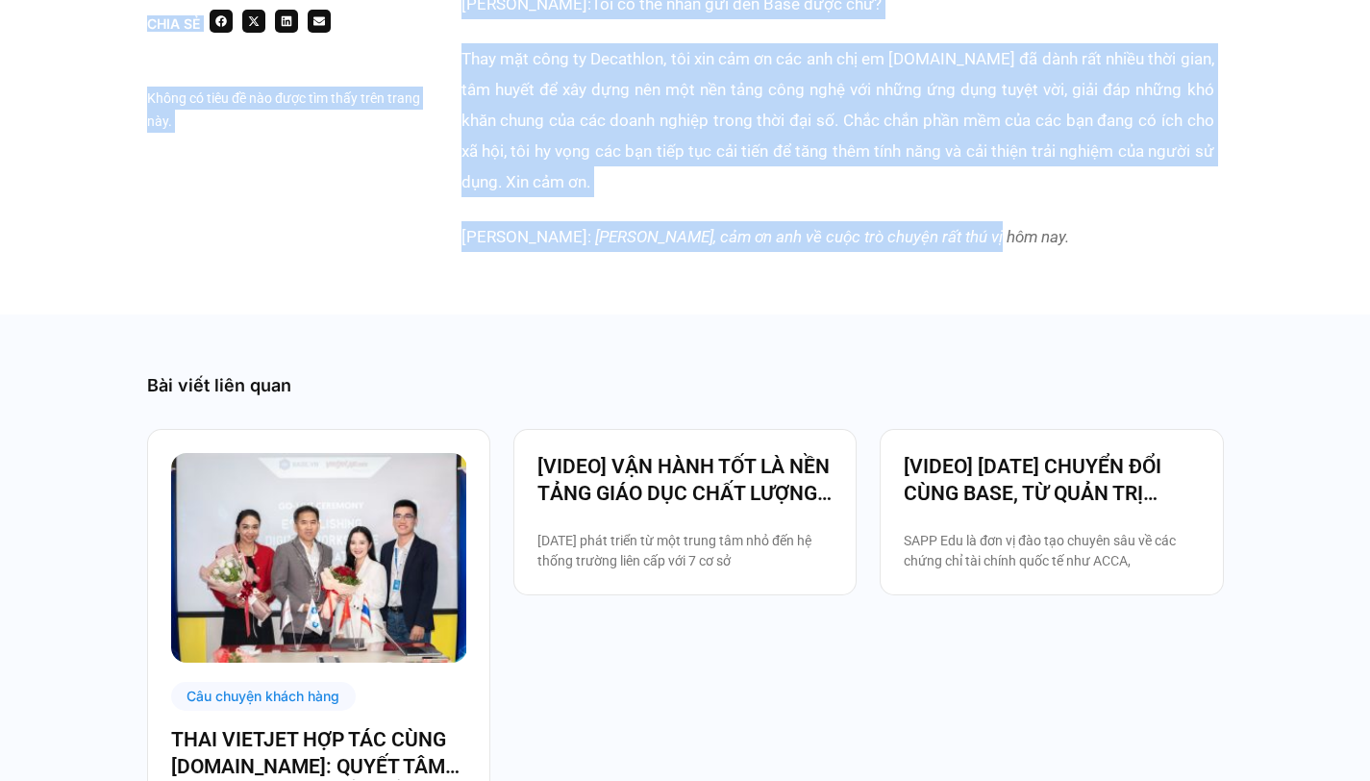
scroll to position [9065, 0]
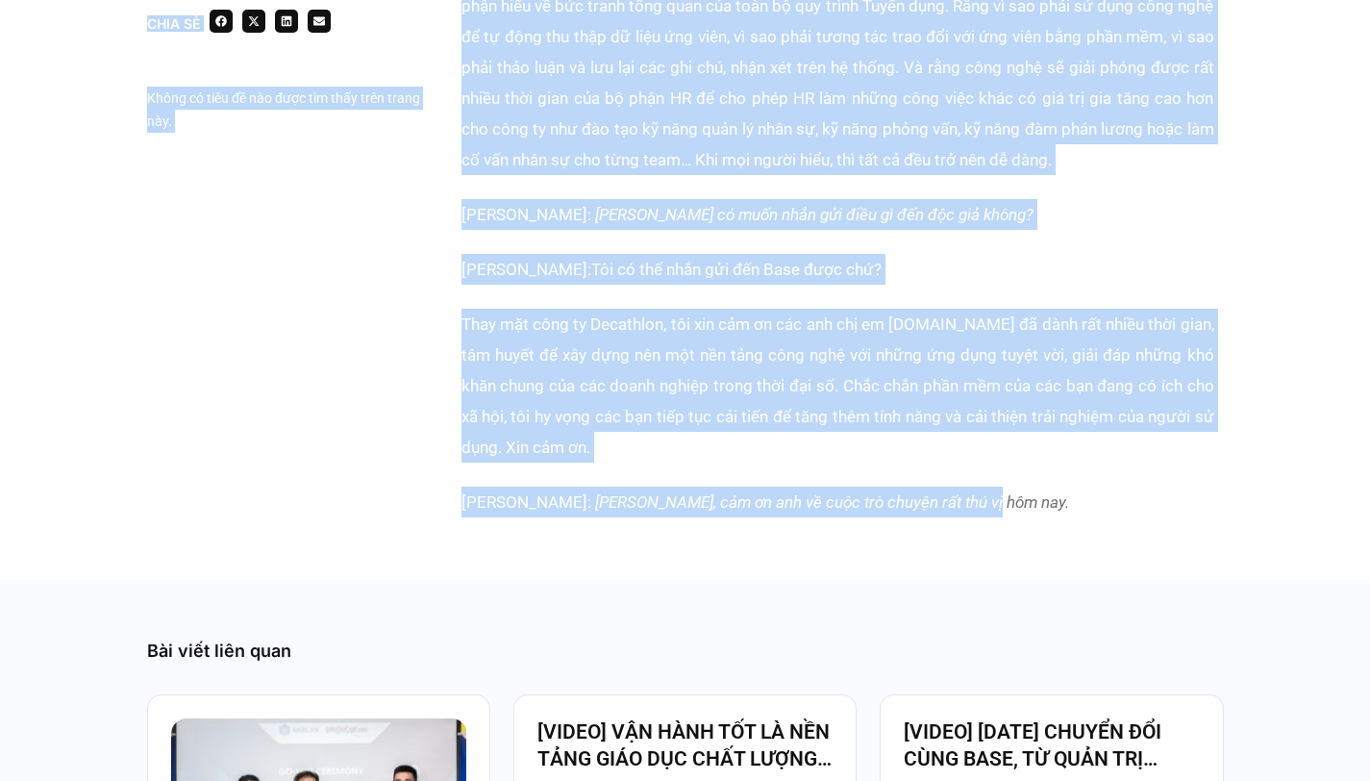
copy footer "Lời giải cho bài toán tuyển dụng của Decathlon Việt Nam Hạnh Hoàng Cập nhật: 02…"
drag, startPoint x: 228, startPoint y: 196, endPoint x: 666, endPoint y: 165, distance: 439.6
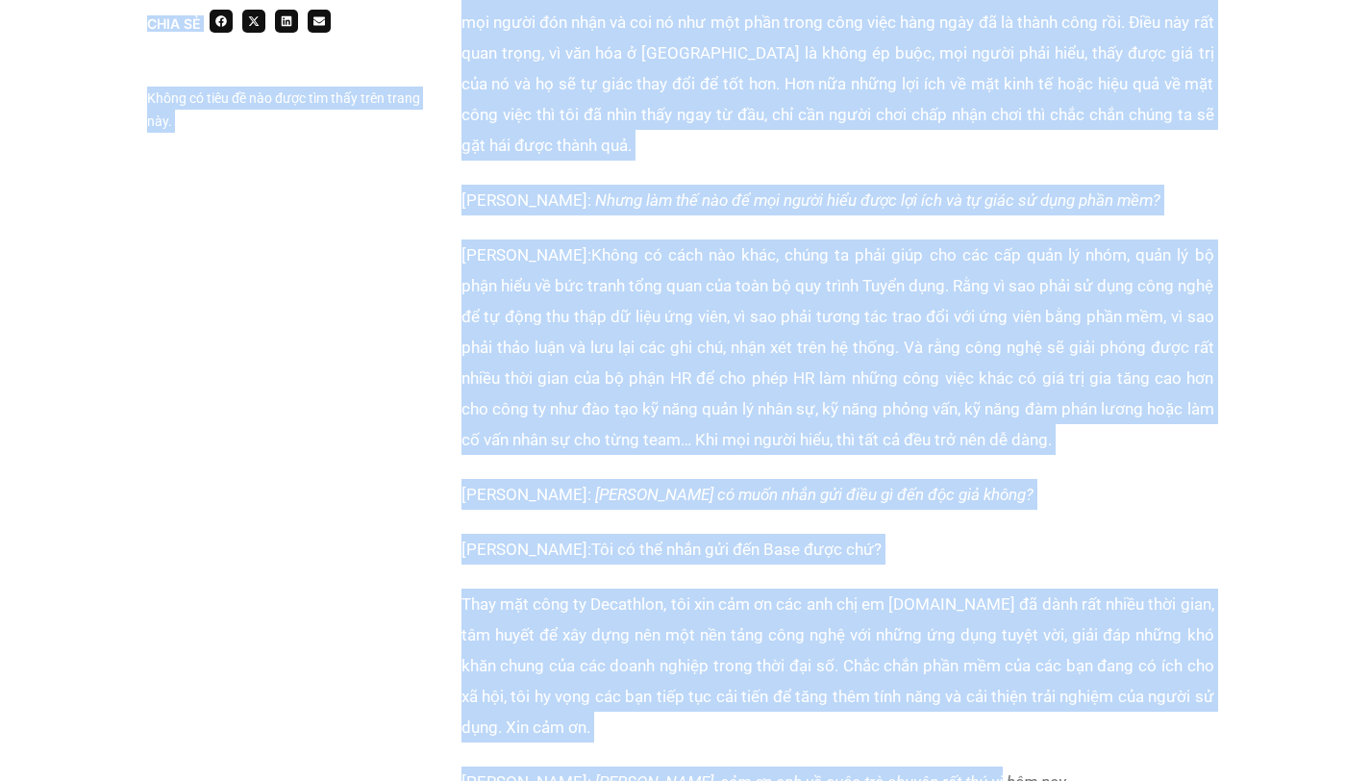
scroll to position [8775, 0]
